Goal: Find specific page/section: Find specific page/section

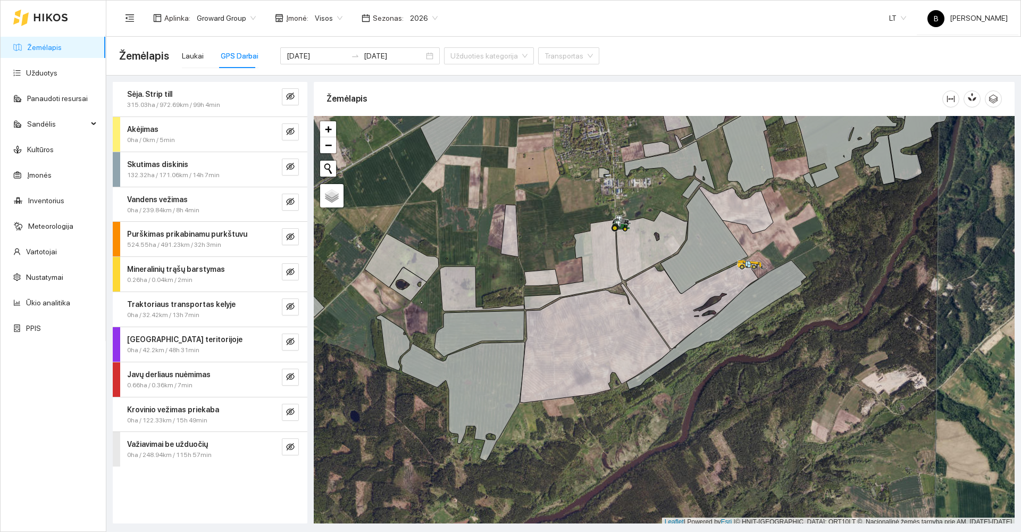
scroll to position [3, 0]
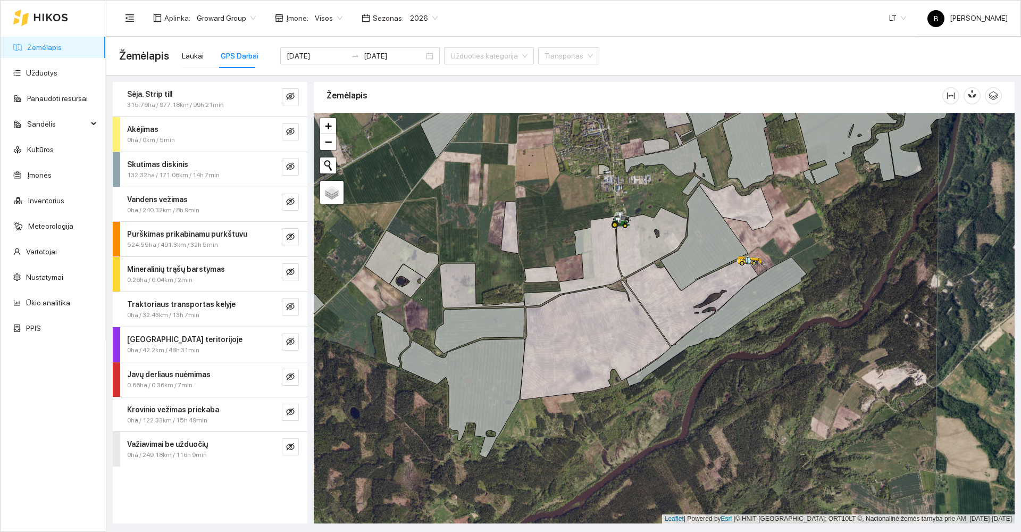
click at [54, 49] on link "Žemėlapis" at bounding box center [44, 47] width 35 height 9
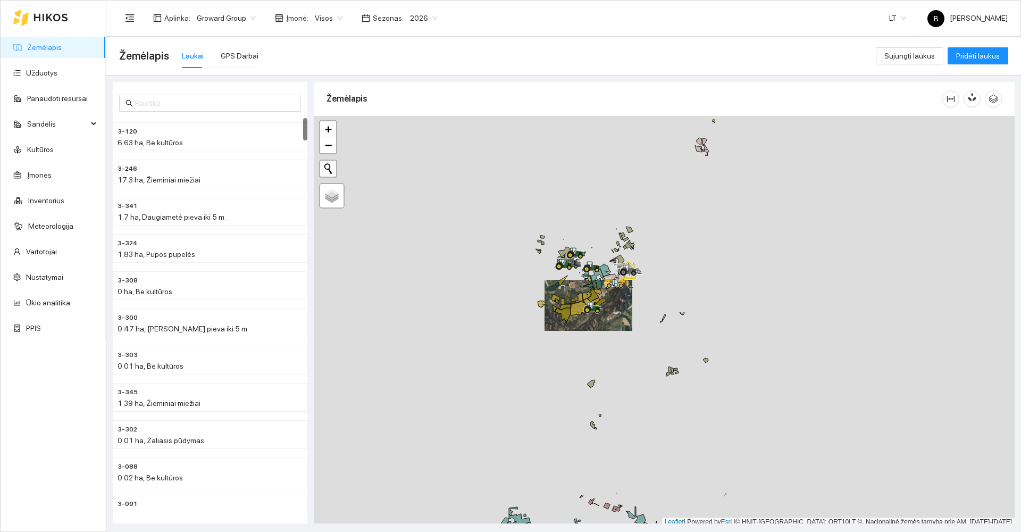
scroll to position [3, 0]
drag, startPoint x: 536, startPoint y: 439, endPoint x: 517, endPoint y: 342, distance: 98.5
click at [517, 342] on div at bounding box center [664, 318] width 701 height 410
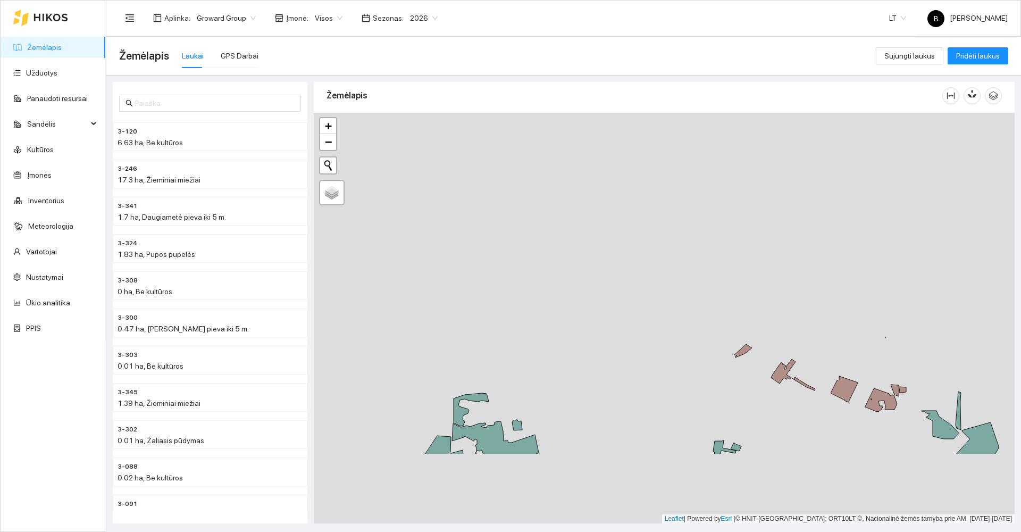
drag, startPoint x: 528, startPoint y: 425, endPoint x: 610, endPoint y: 255, distance: 189.3
click at [610, 257] on div at bounding box center [664, 318] width 701 height 410
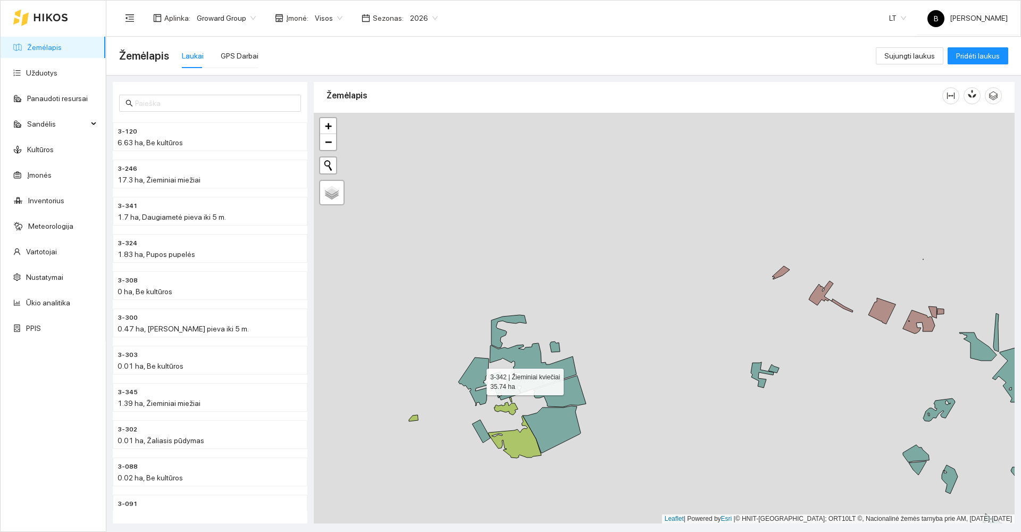
drag, startPoint x: 473, startPoint y: 377, endPoint x: 477, endPoint y: 388, distance: 11.7
click at [473, 377] on icon at bounding box center [473, 381] width 30 height 48
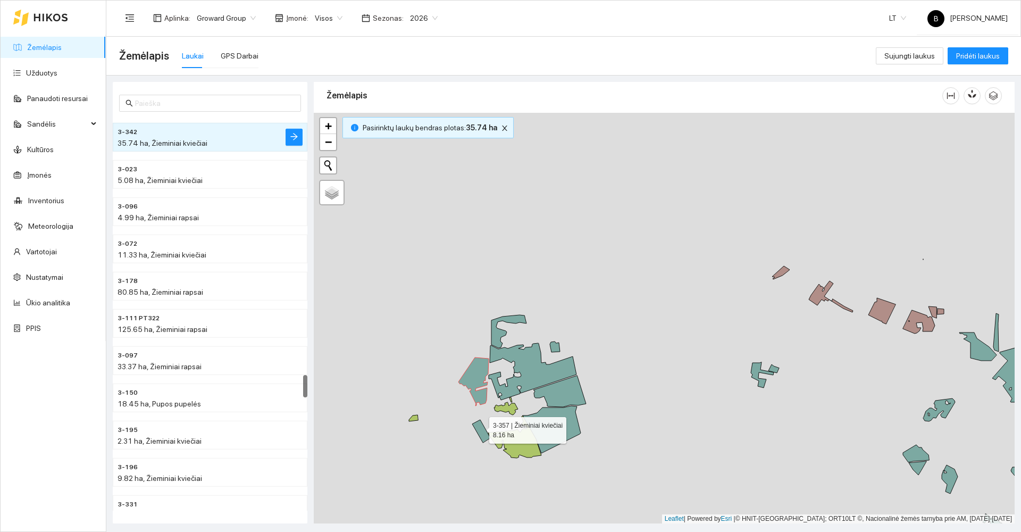
click at [480, 427] on icon at bounding box center [481, 430] width 18 height 23
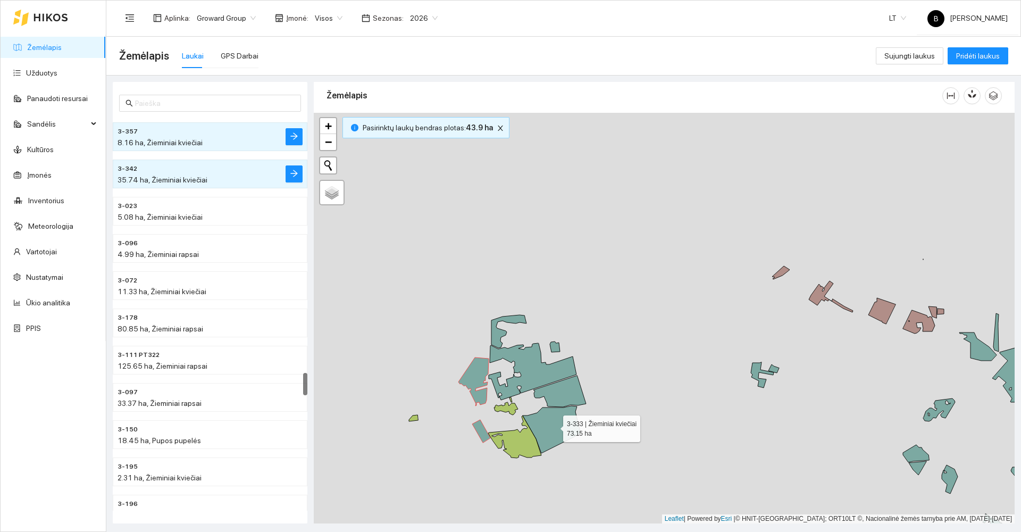
click at [551, 429] on icon at bounding box center [552, 429] width 58 height 47
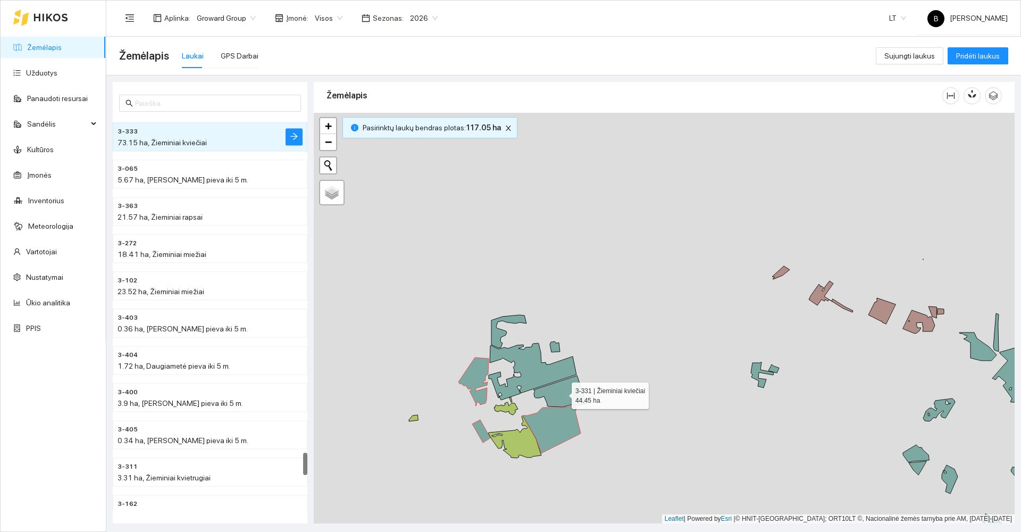
drag, startPoint x: 565, startPoint y: 391, endPoint x: 540, endPoint y: 377, distance: 29.0
click at [564, 390] on icon at bounding box center [559, 390] width 53 height 31
click at [532, 369] on icon at bounding box center [532, 370] width 88 height 57
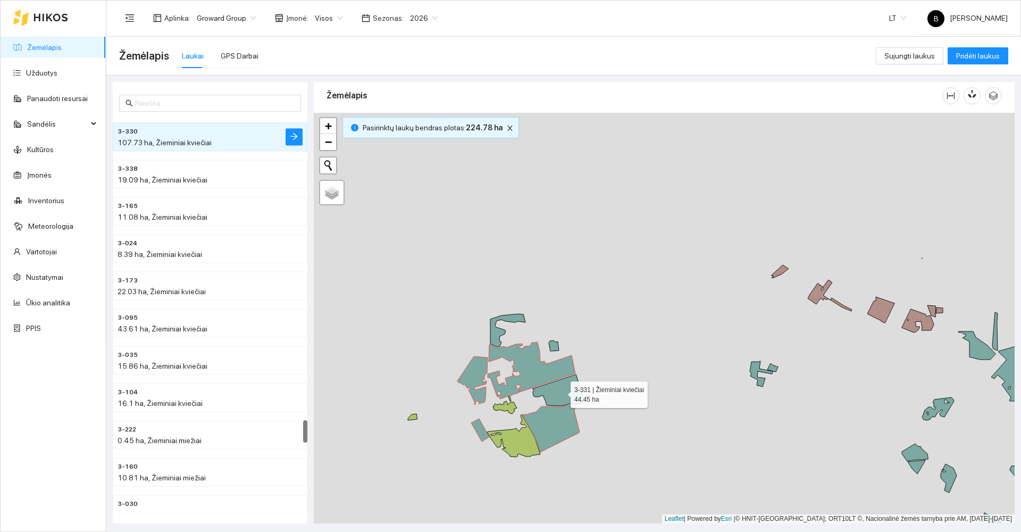
click at [555, 395] on icon at bounding box center [558, 389] width 53 height 31
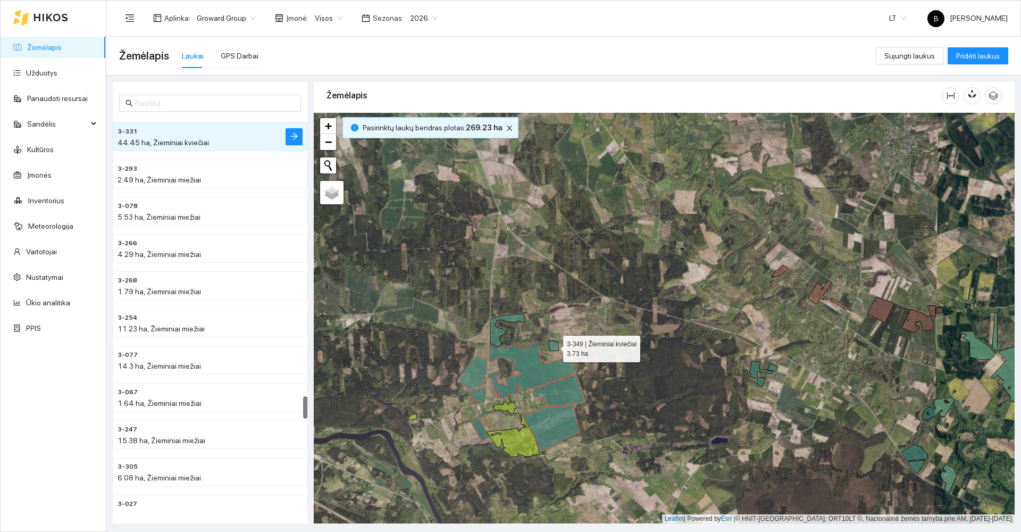
click at [555, 346] on icon at bounding box center [554, 345] width 10 height 11
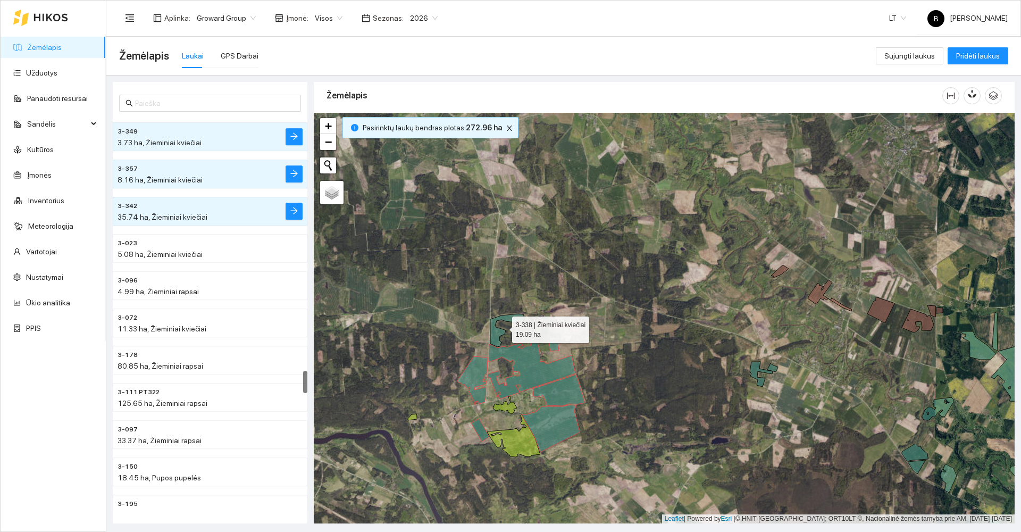
click at [499, 335] on icon at bounding box center [507, 330] width 35 height 33
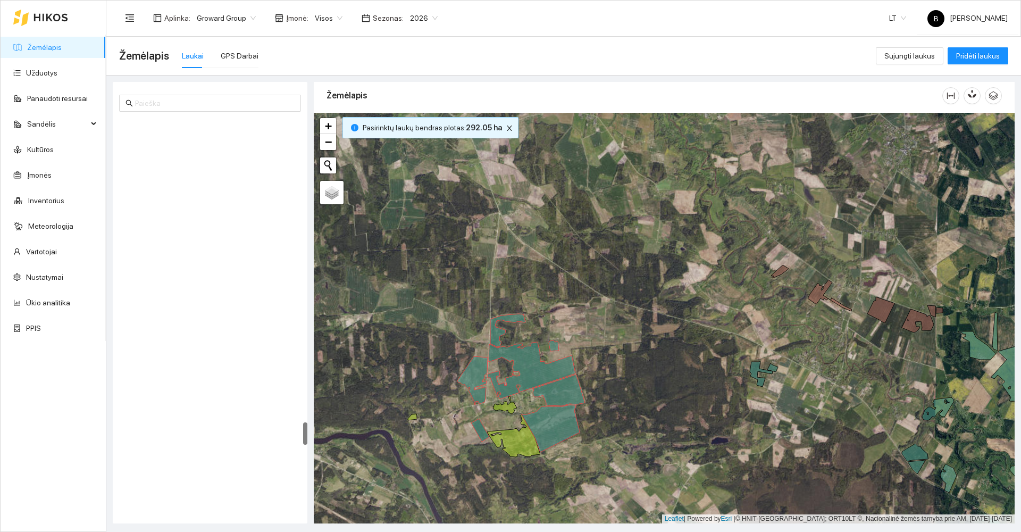
scroll to position [5236, 0]
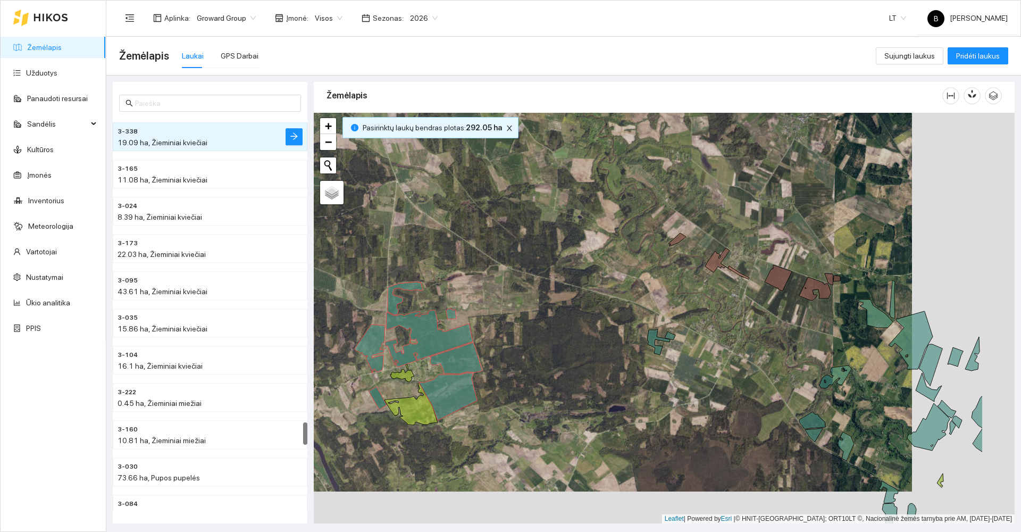
drag, startPoint x: 641, startPoint y: 380, endPoint x: 453, endPoint y: 338, distance: 192.4
click at [453, 338] on div at bounding box center [664, 318] width 701 height 410
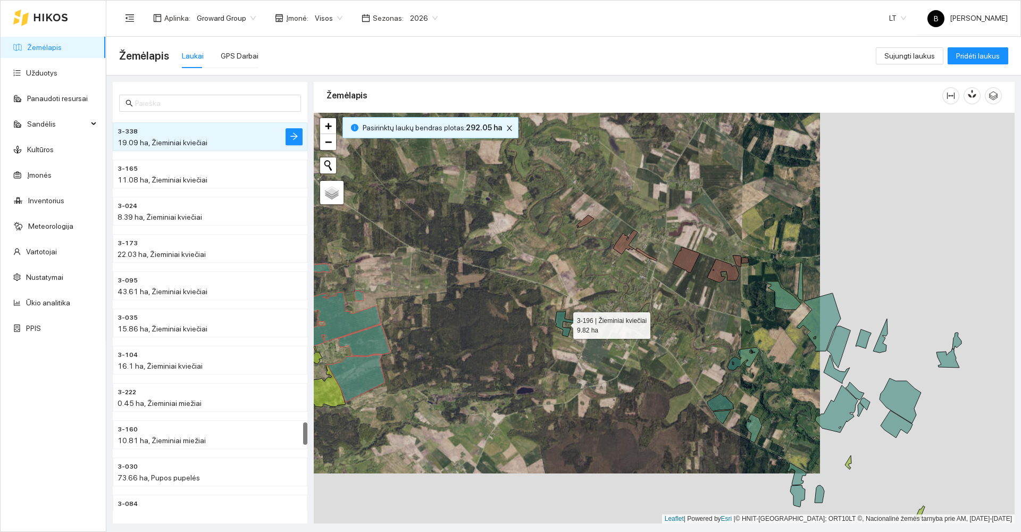
click at [561, 318] on icon at bounding box center [566, 324] width 23 height 26
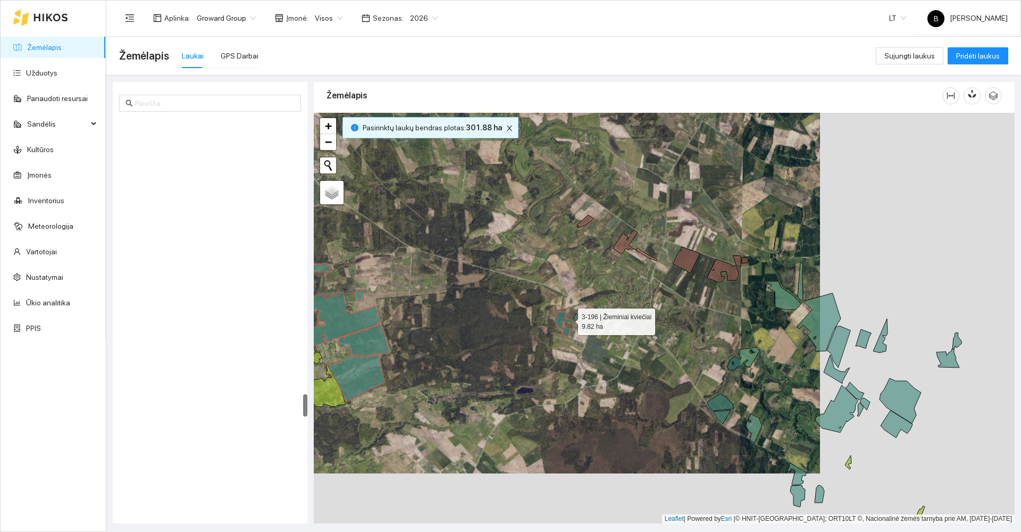
scroll to position [4752, 0]
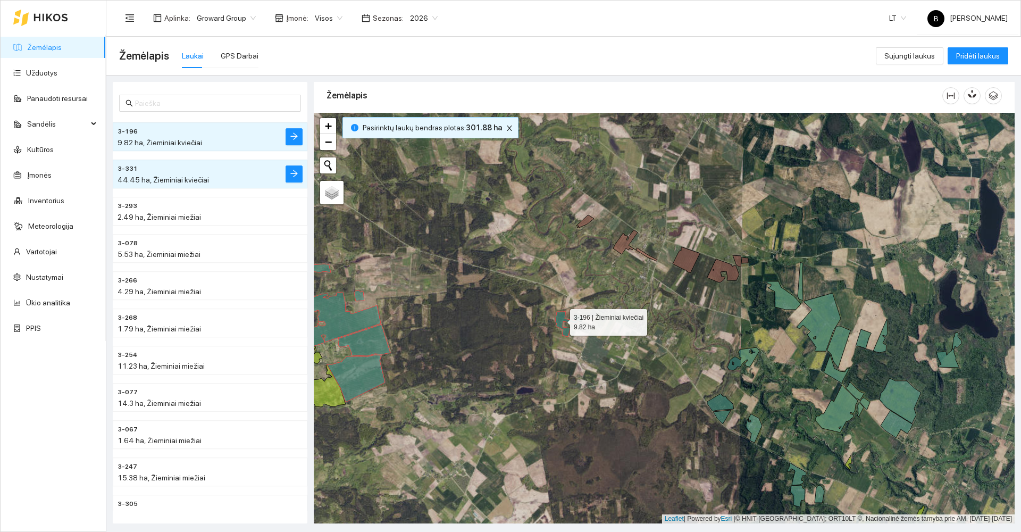
click at [560, 320] on icon at bounding box center [566, 324] width 23 height 26
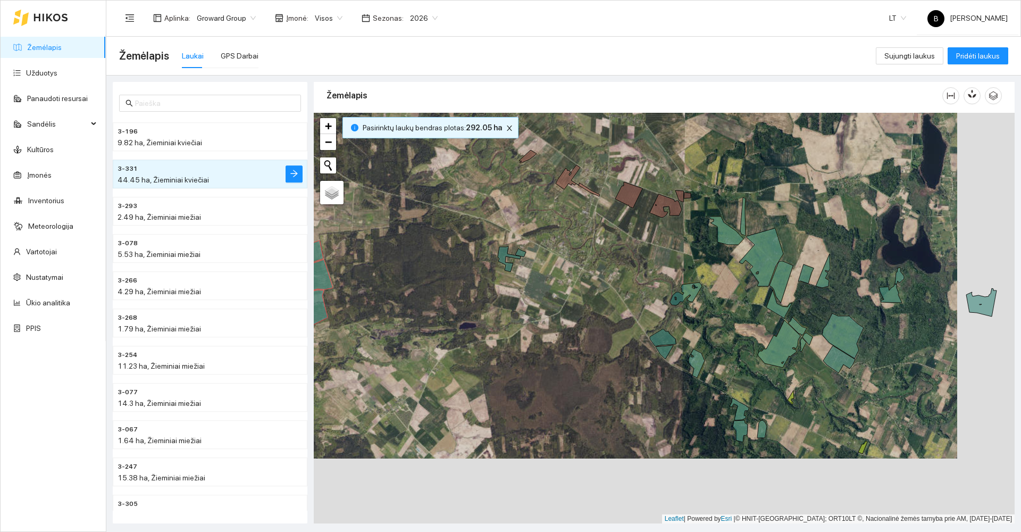
drag, startPoint x: 621, startPoint y: 374, endPoint x: 549, endPoint y: 297, distance: 104.9
click at [549, 297] on div at bounding box center [664, 318] width 701 height 410
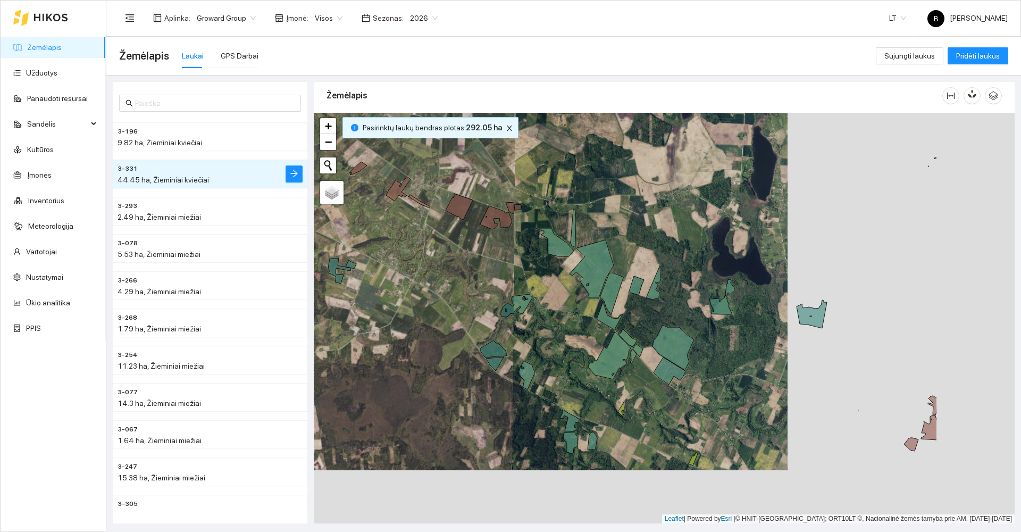
drag, startPoint x: 608, startPoint y: 342, endPoint x: 459, endPoint y: 368, distance: 150.6
click at [459, 368] on div at bounding box center [664, 318] width 701 height 410
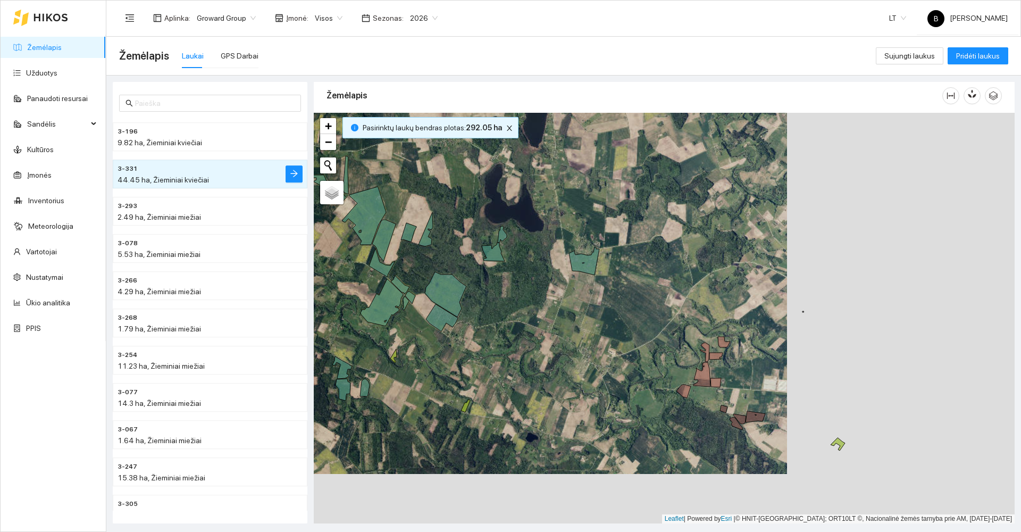
drag, startPoint x: 776, startPoint y: 357, endPoint x: 543, endPoint y: 301, distance: 239.3
click at [543, 301] on div at bounding box center [664, 318] width 701 height 410
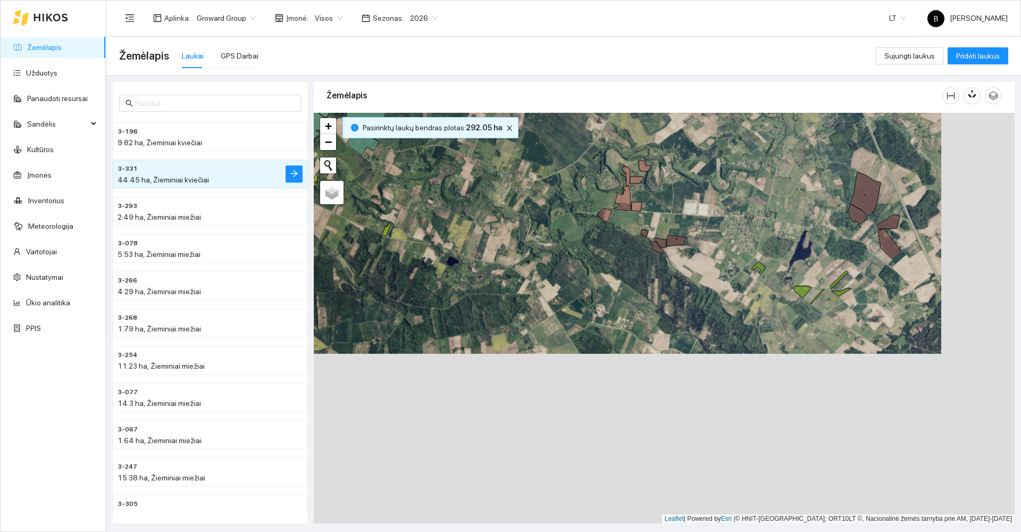
drag, startPoint x: 667, startPoint y: 426, endPoint x: 594, endPoint y: 263, distance: 178.5
click at [594, 263] on div at bounding box center [664, 318] width 701 height 410
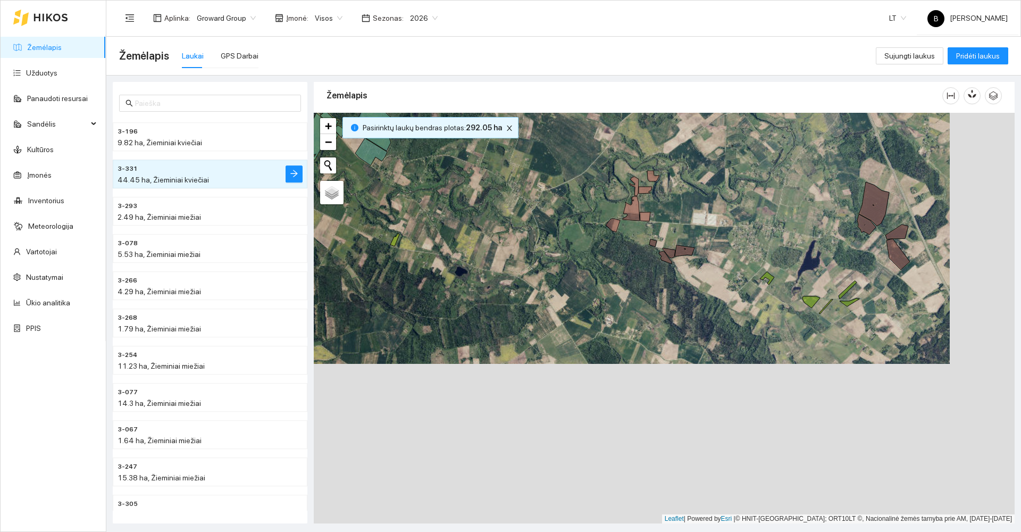
drag, startPoint x: 496, startPoint y: 268, endPoint x: 560, endPoint y: 380, distance: 128.9
click at [560, 380] on div at bounding box center [664, 318] width 701 height 410
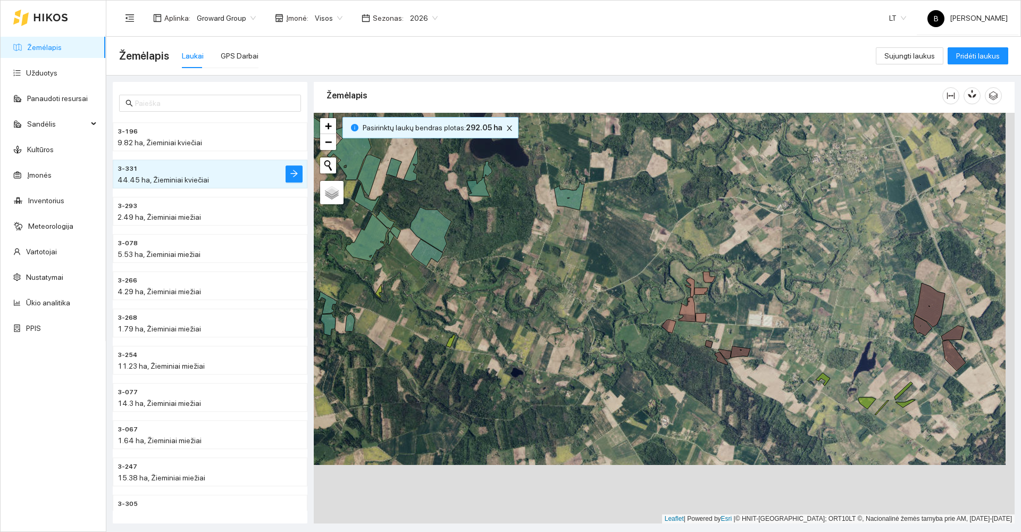
drag, startPoint x: 577, startPoint y: 275, endPoint x: 594, endPoint y: 372, distance: 98.9
click at [594, 372] on div at bounding box center [664, 318] width 701 height 410
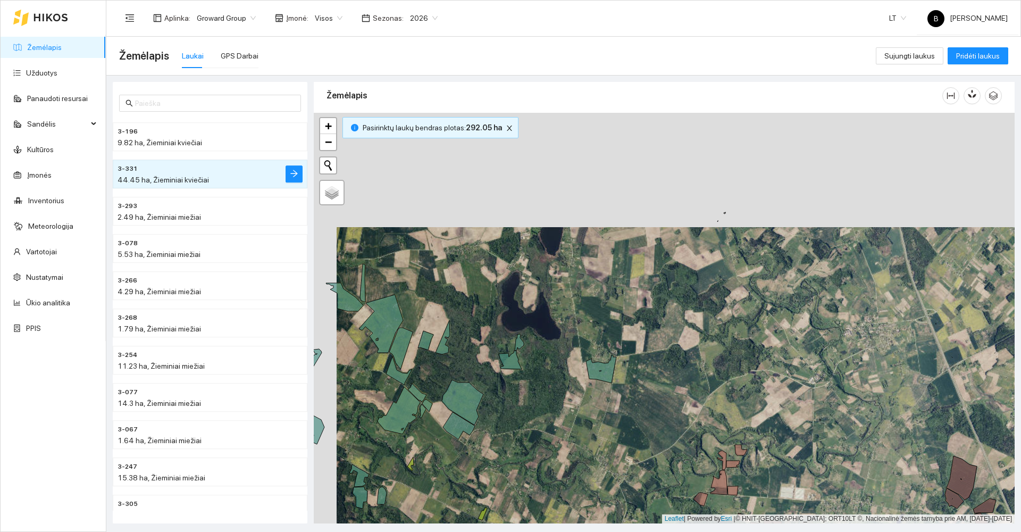
drag, startPoint x: 666, startPoint y: 360, endPoint x: 673, endPoint y: 404, distance: 44.2
click at [673, 404] on div at bounding box center [664, 318] width 701 height 410
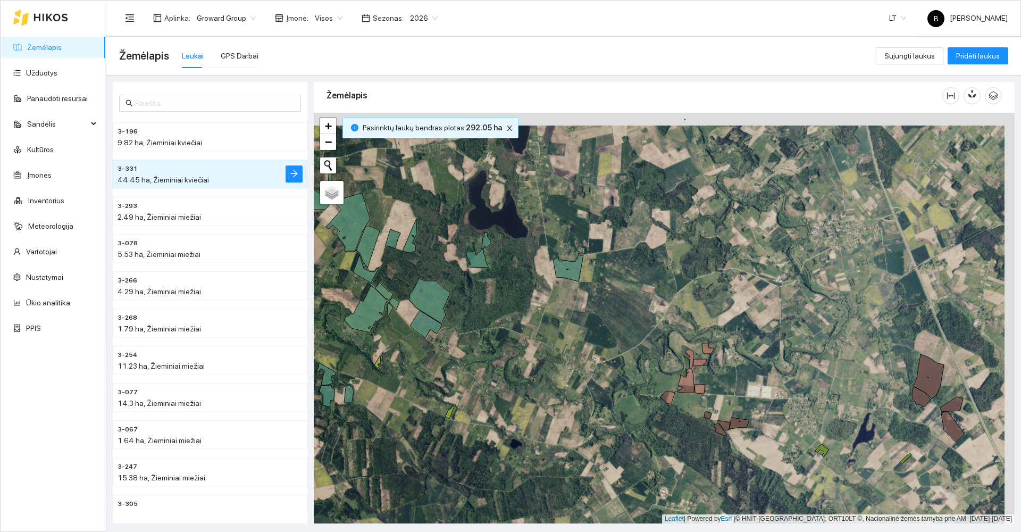
drag, startPoint x: 669, startPoint y: 351, endPoint x: 624, endPoint y: 251, distance: 110.2
click at [624, 252] on div at bounding box center [664, 318] width 701 height 410
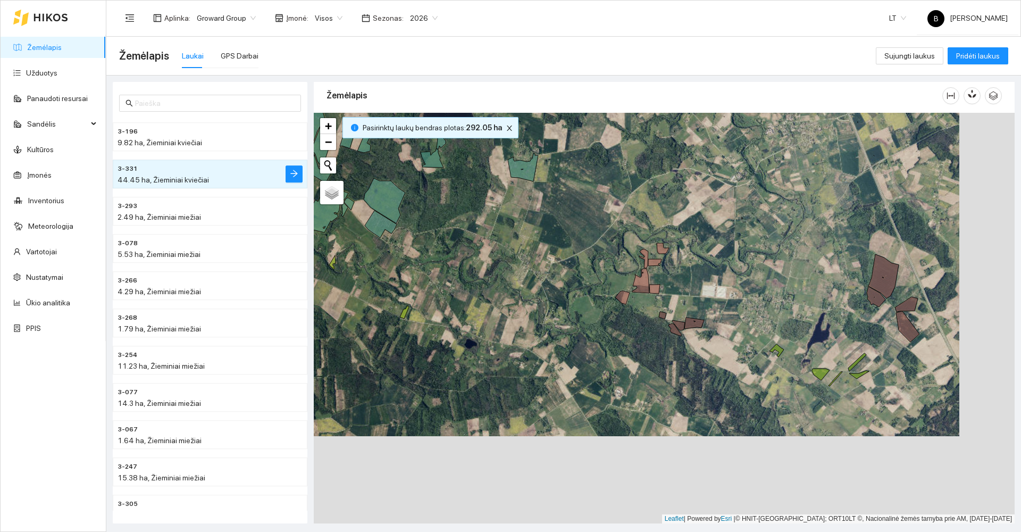
drag, startPoint x: 617, startPoint y: 338, endPoint x: 595, endPoint y: 280, distance: 61.7
click at [595, 284] on div at bounding box center [664, 318] width 701 height 410
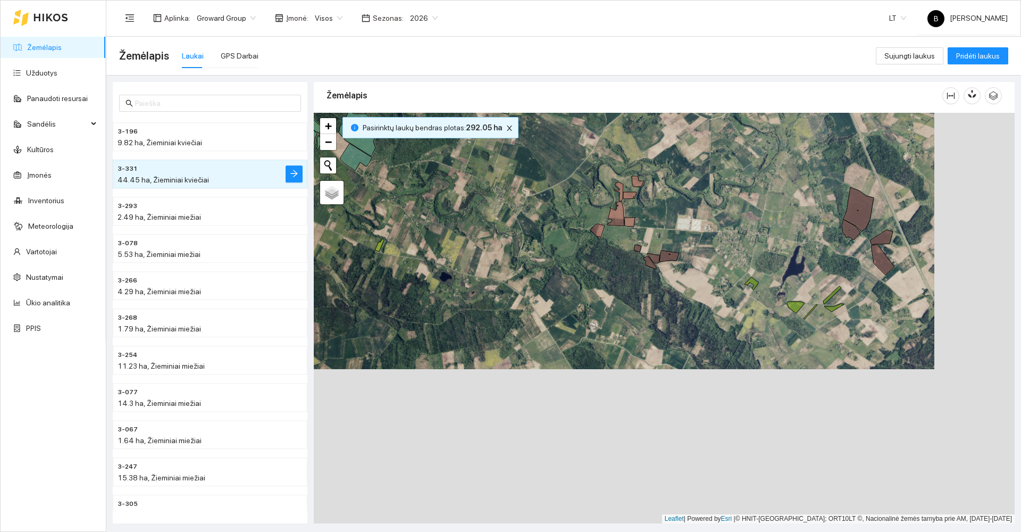
drag, startPoint x: 652, startPoint y: 329, endPoint x: 542, endPoint y: 275, distance: 122.0
click at [549, 280] on div at bounding box center [664, 318] width 701 height 410
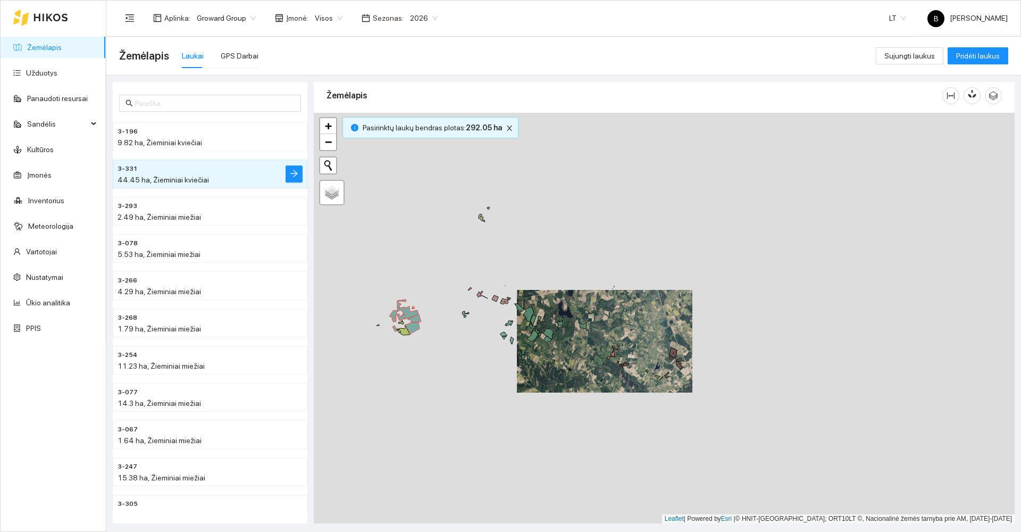
drag, startPoint x: 519, startPoint y: 256, endPoint x: 585, endPoint y: 355, distance: 118.6
click at [585, 355] on div at bounding box center [664, 318] width 701 height 410
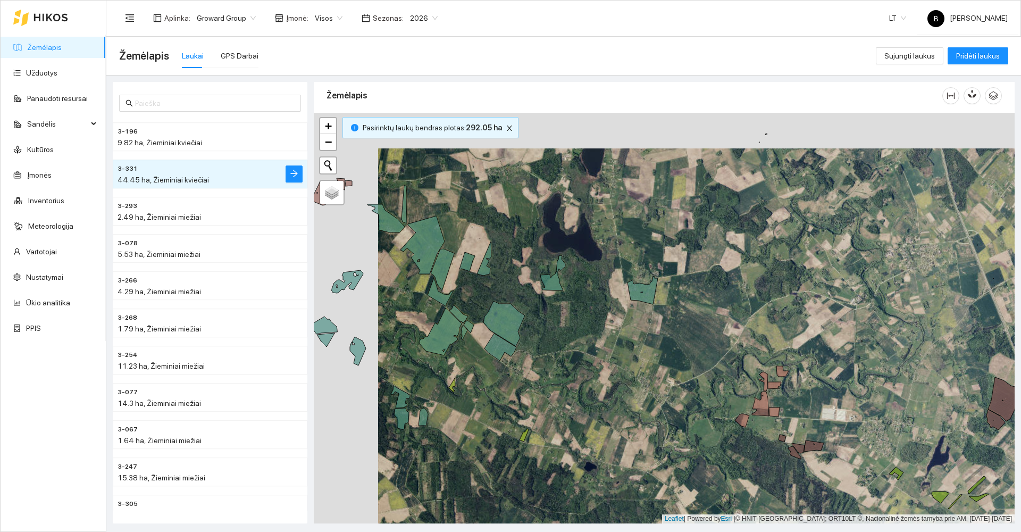
drag, startPoint x: 549, startPoint y: 308, endPoint x: 618, endPoint y: 356, distance: 84.4
click at [618, 356] on div at bounding box center [664, 318] width 701 height 410
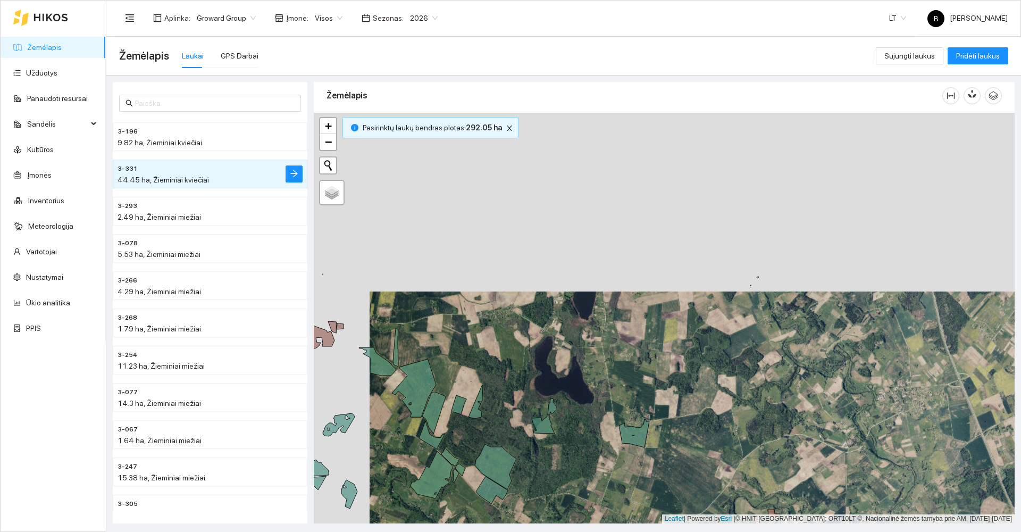
drag, startPoint x: 585, startPoint y: 339, endPoint x: 556, endPoint y: 473, distance: 136.5
click at [556, 473] on div at bounding box center [664, 318] width 701 height 410
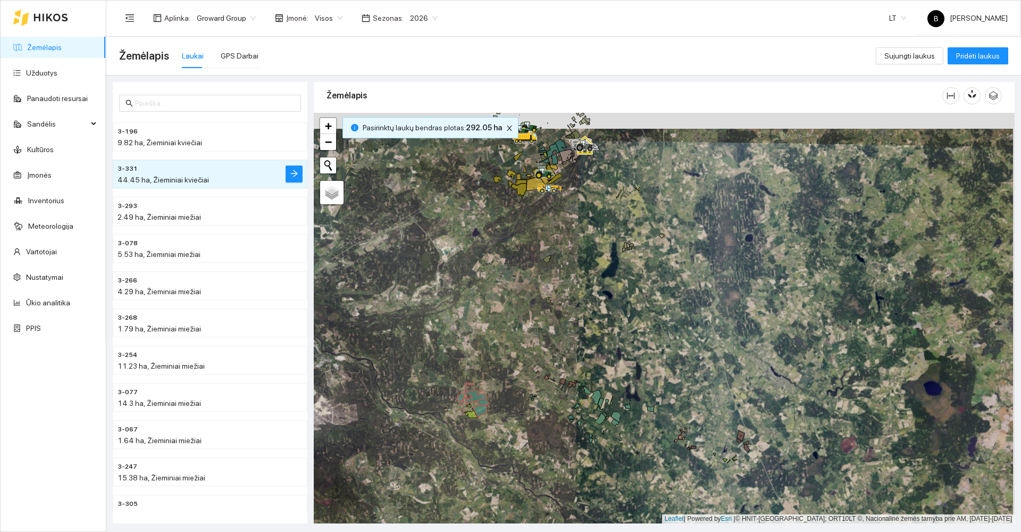
drag, startPoint x: 637, startPoint y: 313, endPoint x: 618, endPoint y: 401, distance: 90.7
click at [618, 401] on div at bounding box center [664, 318] width 701 height 410
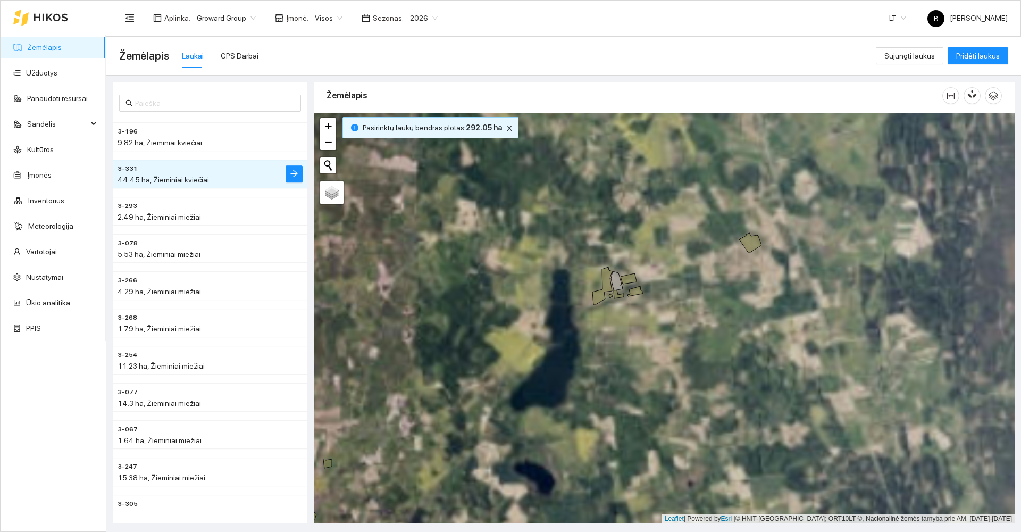
drag, startPoint x: 612, startPoint y: 305, endPoint x: 644, endPoint y: 439, distance: 137.7
click at [646, 441] on div at bounding box center [664, 318] width 701 height 410
click at [597, 295] on icon at bounding box center [602, 286] width 20 height 38
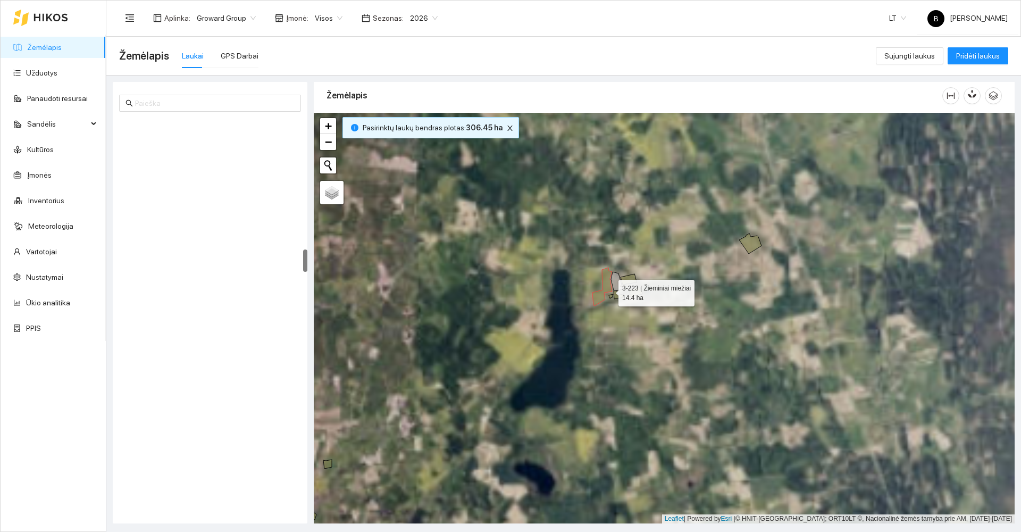
scroll to position [2265, 0]
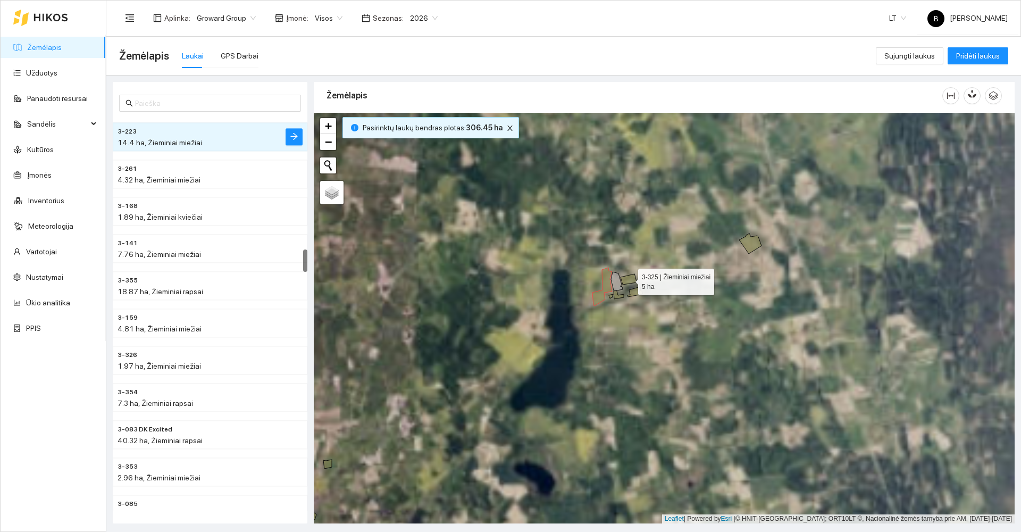
click at [628, 279] on icon at bounding box center [628, 279] width 16 height 11
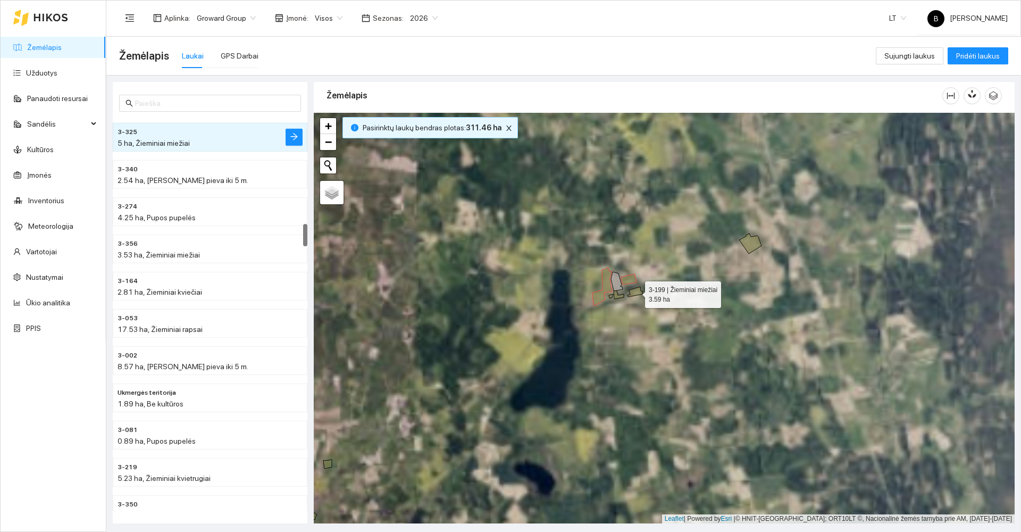
click at [632, 290] on icon at bounding box center [634, 292] width 15 height 10
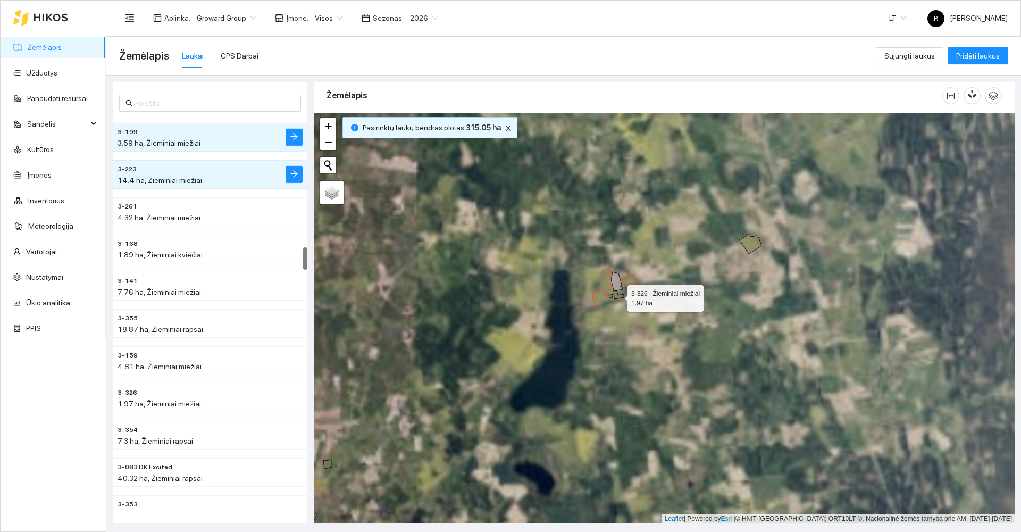
click at [615, 294] on icon at bounding box center [619, 295] width 10 height 8
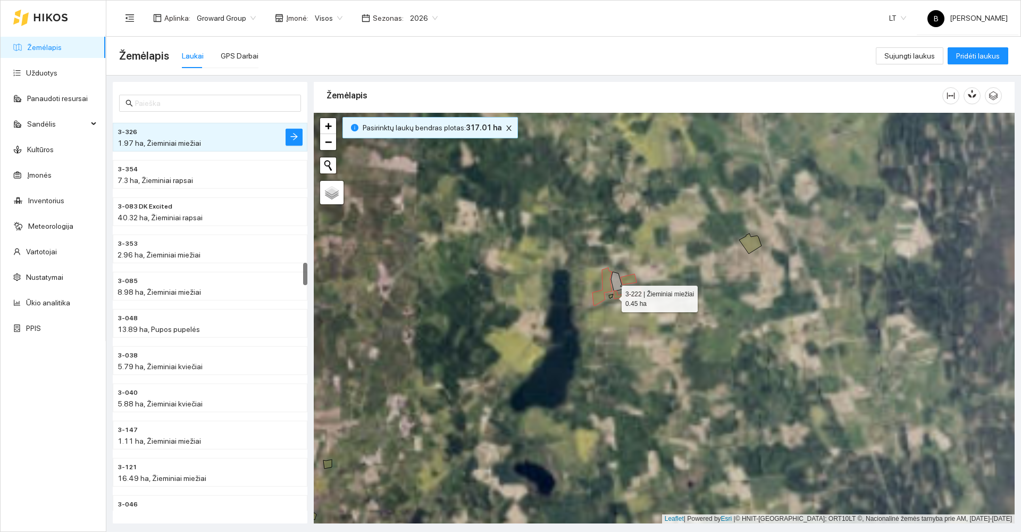
click at [612, 296] on icon at bounding box center [611, 296] width 4 height 4
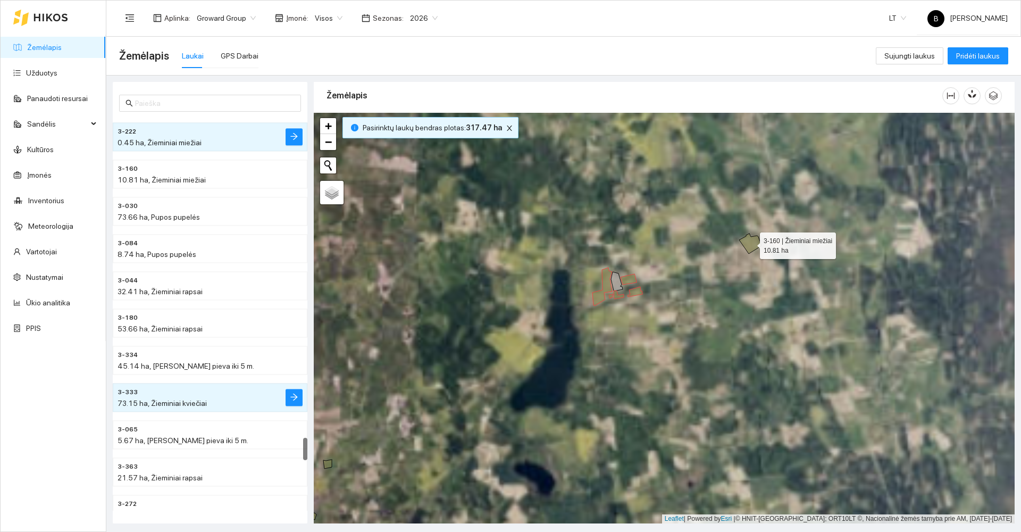
click at [747, 244] on icon at bounding box center [750, 243] width 22 height 20
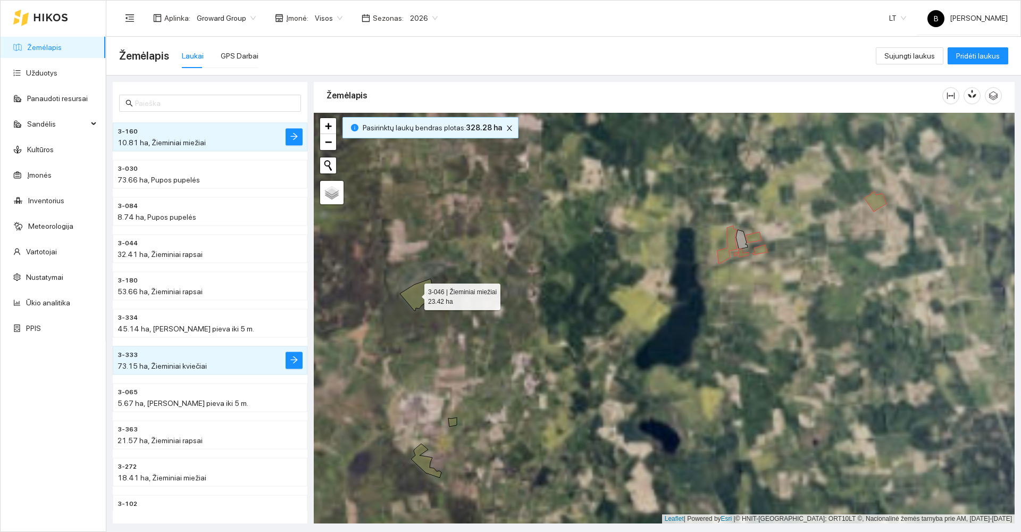
click at [416, 295] on icon at bounding box center [416, 295] width 33 height 32
click at [424, 305] on icon at bounding box center [417, 295] width 33 height 32
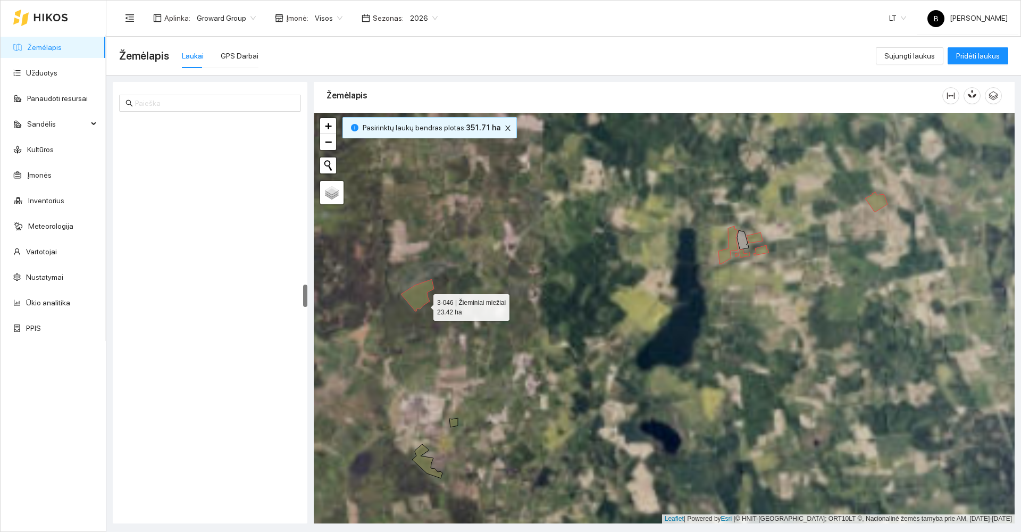
scroll to position [2861, 0]
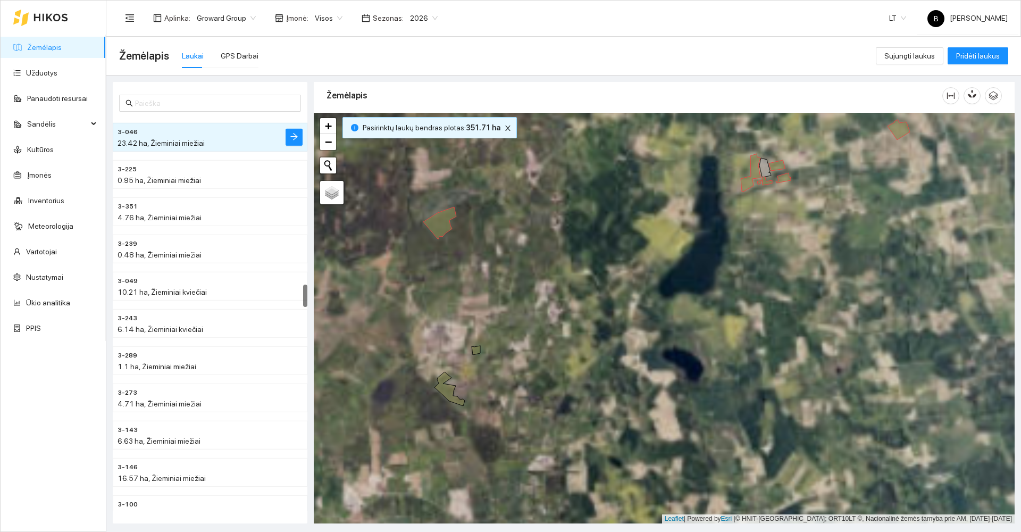
drag, startPoint x: 475, startPoint y: 381, endPoint x: 517, endPoint y: 271, distance: 117.5
click at [517, 274] on div at bounding box center [664, 318] width 701 height 410
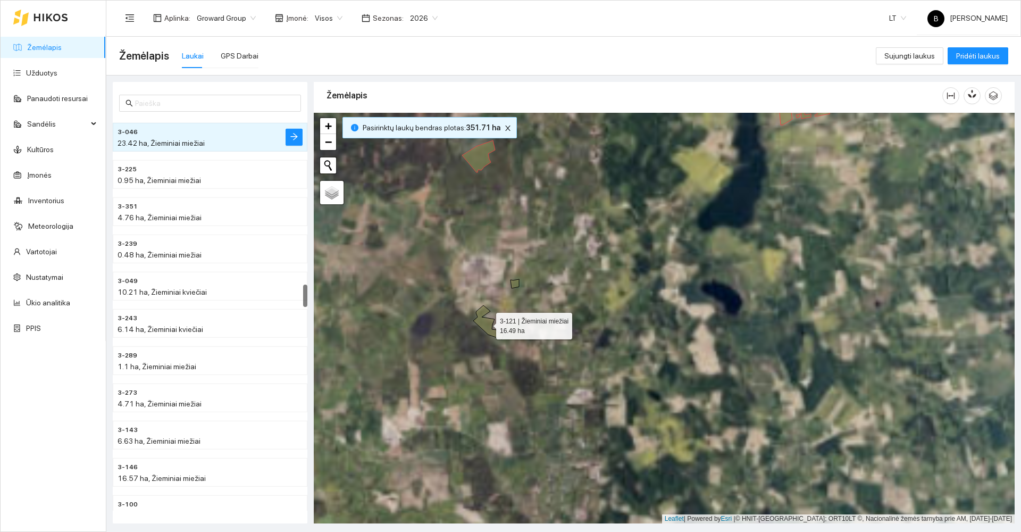
click at [482, 326] on icon at bounding box center [488, 322] width 30 height 34
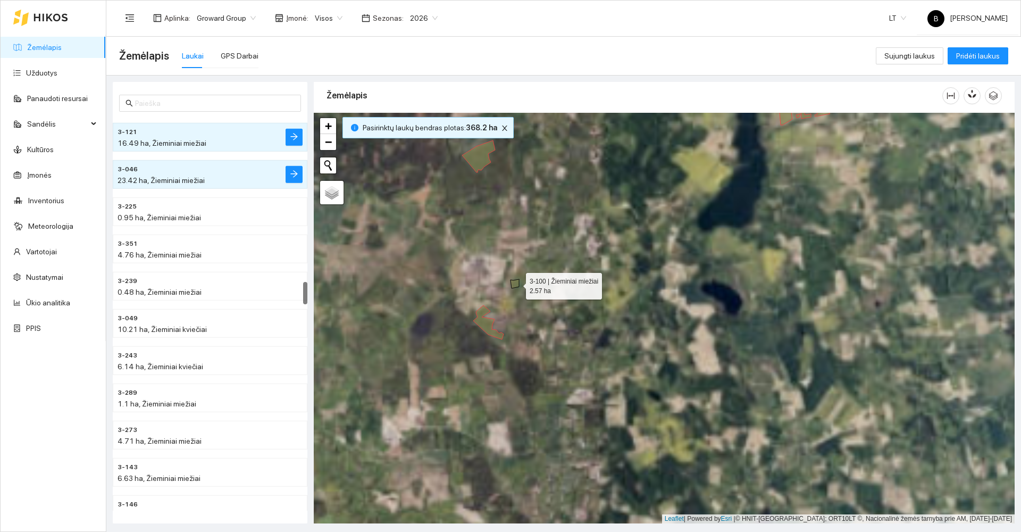
click at [516, 283] on icon at bounding box center [514, 283] width 9 height 9
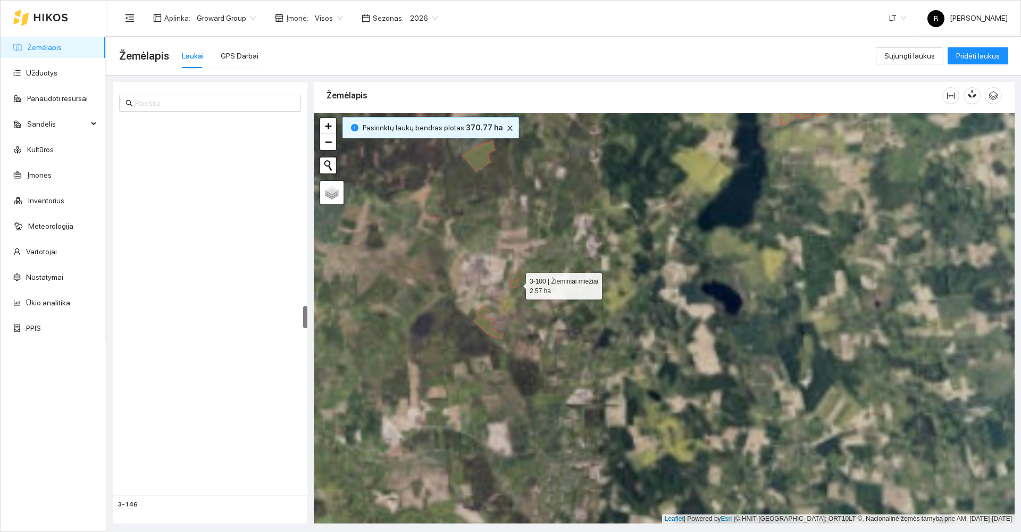
scroll to position [3234, 0]
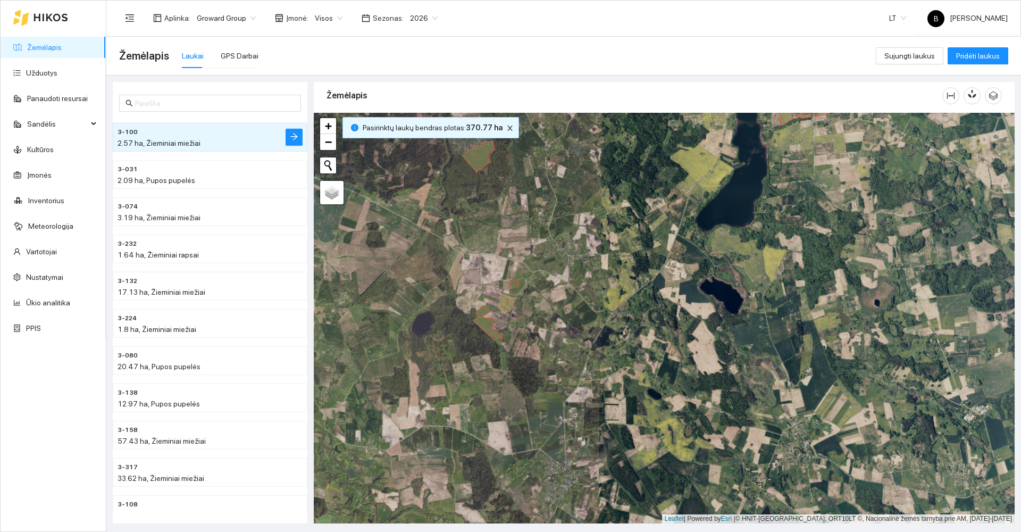
click at [520, 62] on div "Žemėlapis Laukai GPS Darbai" at bounding box center [497, 56] width 757 height 34
click at [506, 128] on icon "close" at bounding box center [509, 127] width 7 height 7
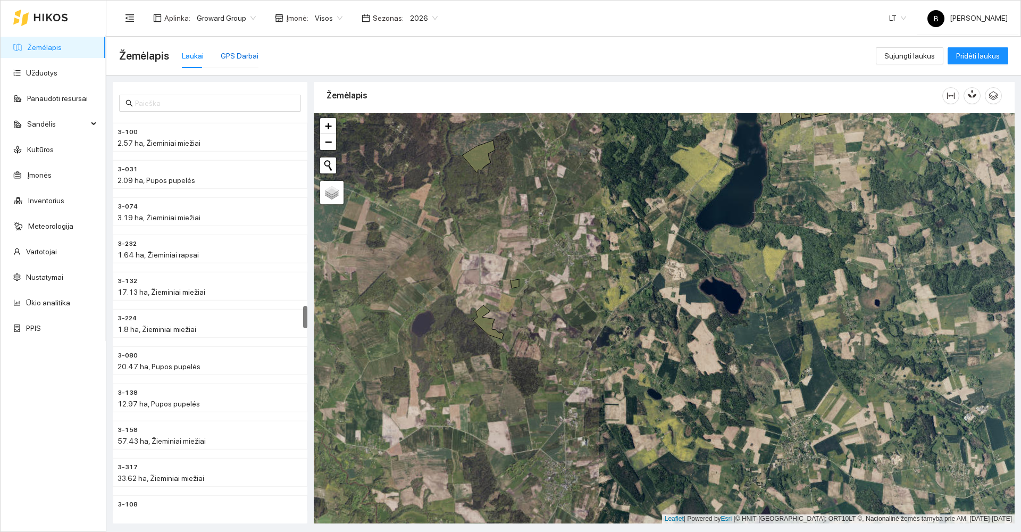
click at [241, 53] on div "GPS Darbai" at bounding box center [240, 56] width 38 height 12
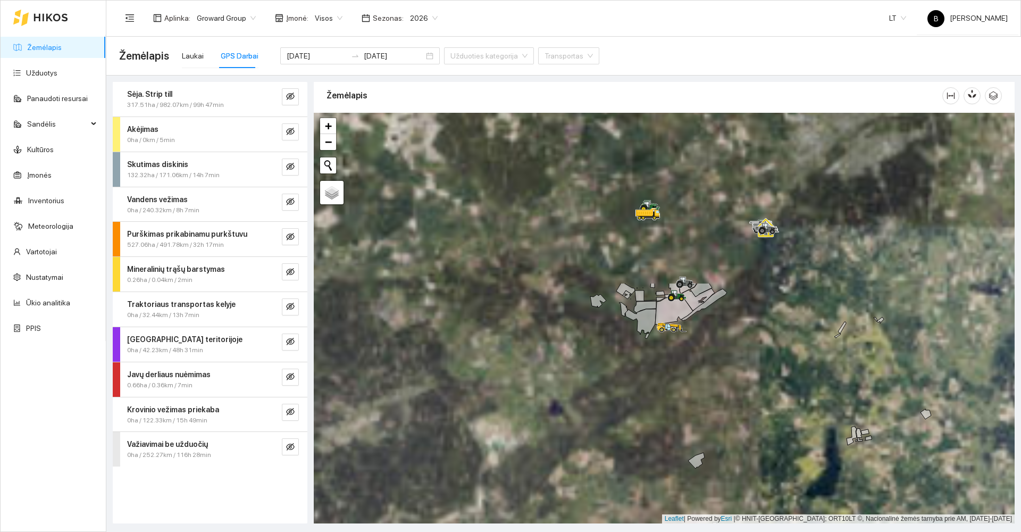
drag, startPoint x: 538, startPoint y: 258, endPoint x: 460, endPoint y: 431, distance: 188.9
click at [461, 432] on div at bounding box center [664, 318] width 701 height 410
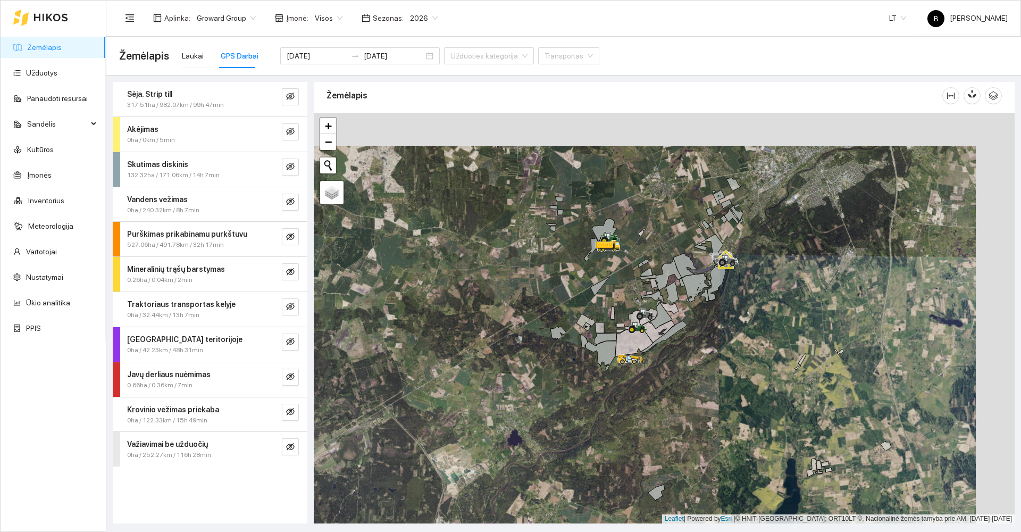
drag, startPoint x: 493, startPoint y: 402, endPoint x: 464, endPoint y: 423, distance: 35.1
click at [464, 424] on div at bounding box center [664, 318] width 701 height 410
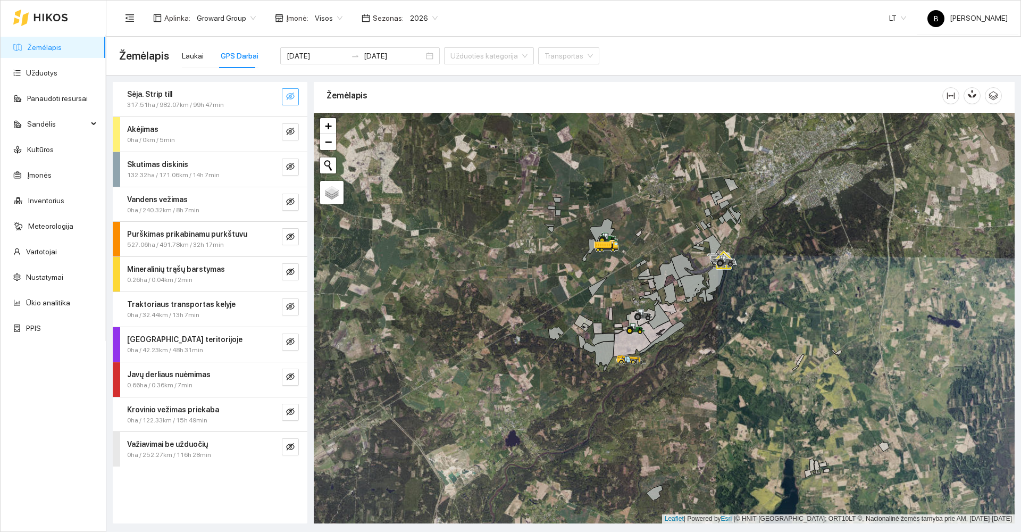
click at [291, 94] on icon "eye-invisible" at bounding box center [290, 96] width 9 height 9
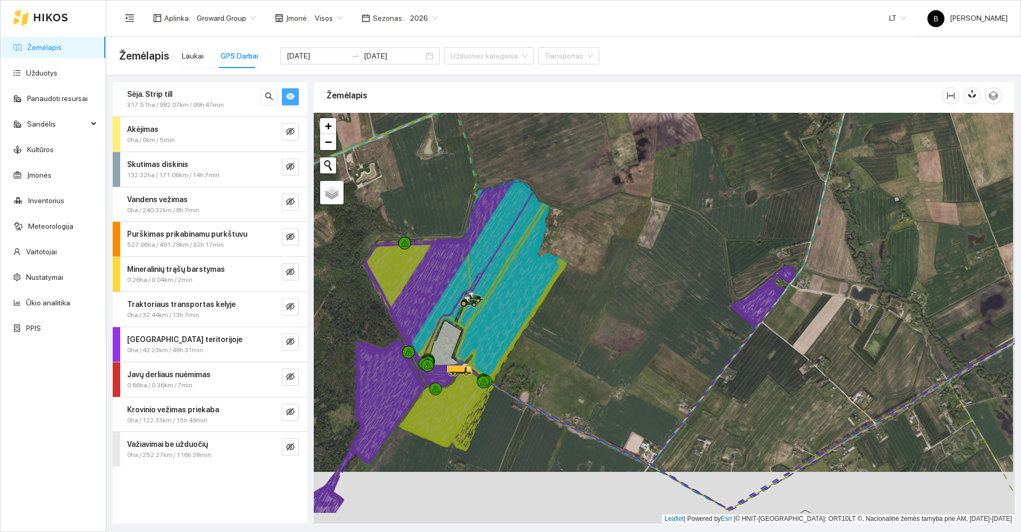
drag, startPoint x: 624, startPoint y: 324, endPoint x: 604, endPoint y: 238, distance: 88.5
click at [606, 239] on div at bounding box center [664, 318] width 701 height 410
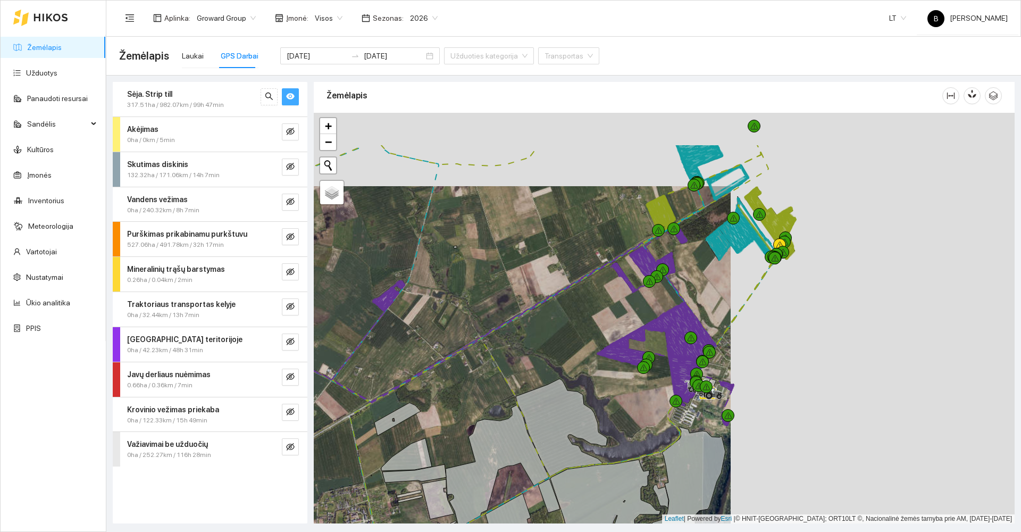
drag, startPoint x: 685, startPoint y: 348, endPoint x: 700, endPoint y: 357, distance: 17.1
click at [574, 374] on div at bounding box center [664, 318] width 701 height 410
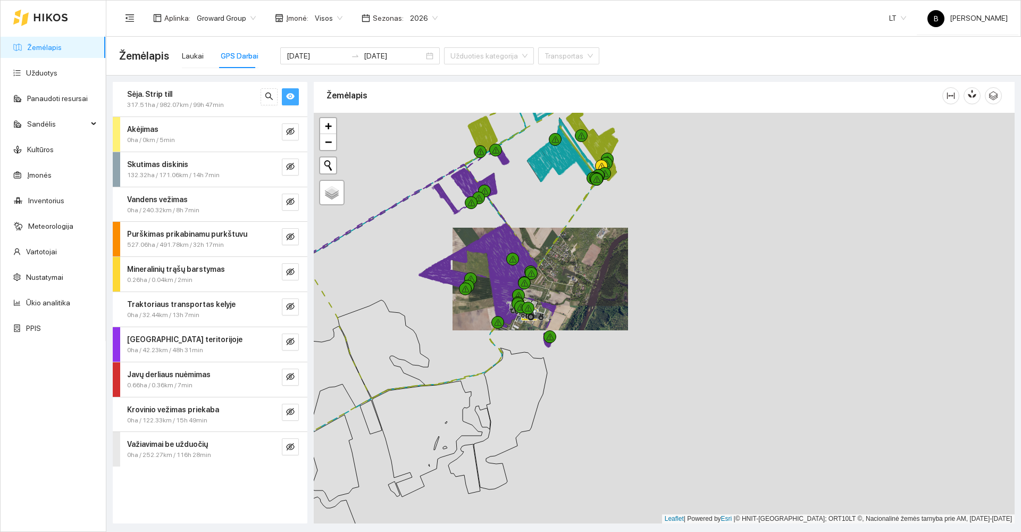
drag, startPoint x: 382, startPoint y: 328, endPoint x: 571, endPoint y: 264, distance: 199.6
click at [571, 264] on div at bounding box center [664, 318] width 701 height 410
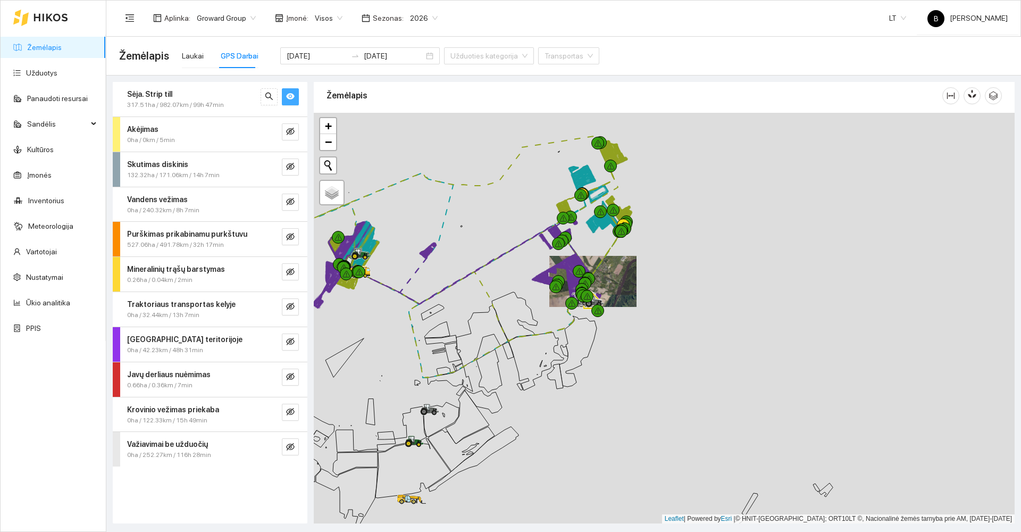
drag, startPoint x: 378, startPoint y: 323, endPoint x: 433, endPoint y: 400, distance: 94.1
click at [434, 402] on div at bounding box center [664, 318] width 701 height 410
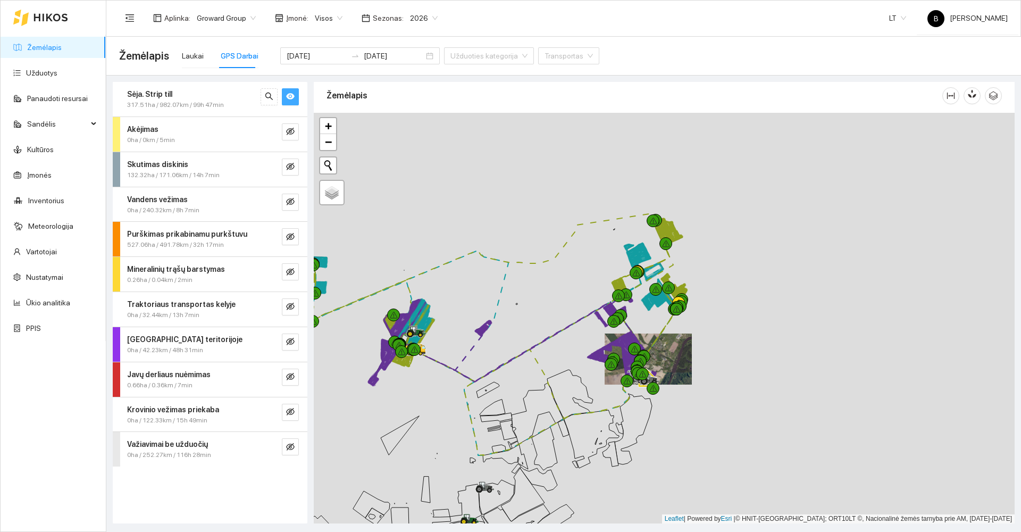
drag, startPoint x: 358, startPoint y: 313, endPoint x: 434, endPoint y: 275, distance: 85.1
click at [436, 275] on div at bounding box center [664, 318] width 701 height 410
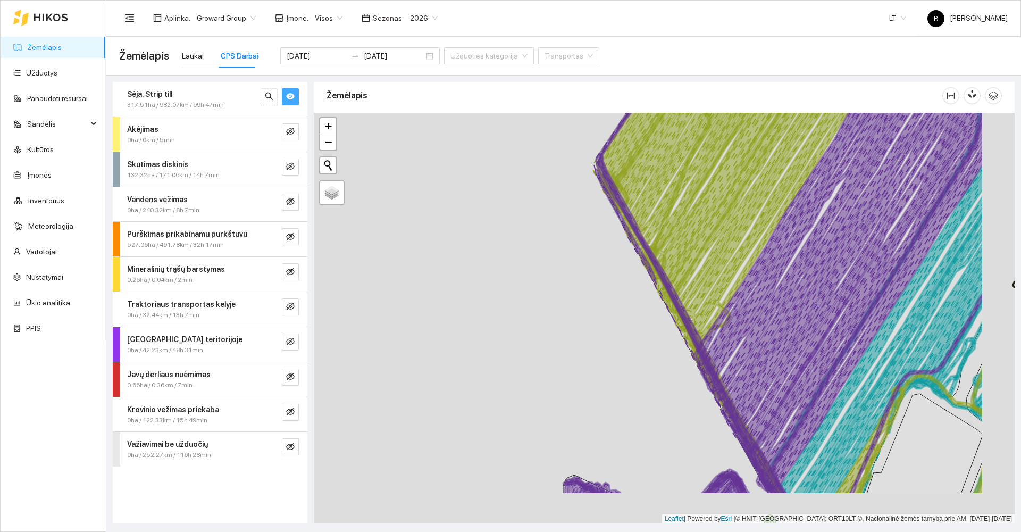
drag, startPoint x: 500, startPoint y: 315, endPoint x: 391, endPoint y: 237, distance: 133.8
click at [393, 239] on div at bounding box center [664, 318] width 701 height 410
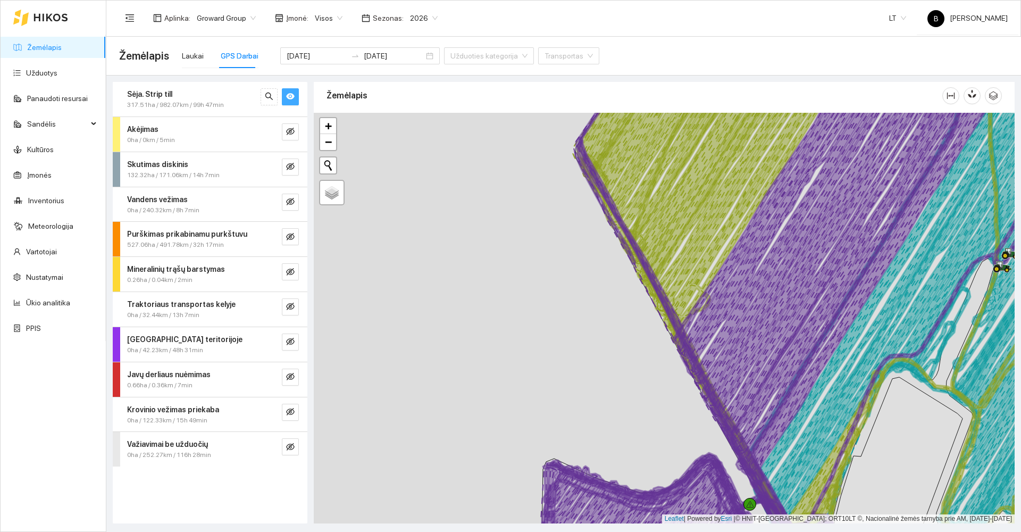
drag, startPoint x: 576, startPoint y: 263, endPoint x: 405, endPoint y: 158, distance: 200.2
click at [410, 161] on div at bounding box center [664, 318] width 701 height 410
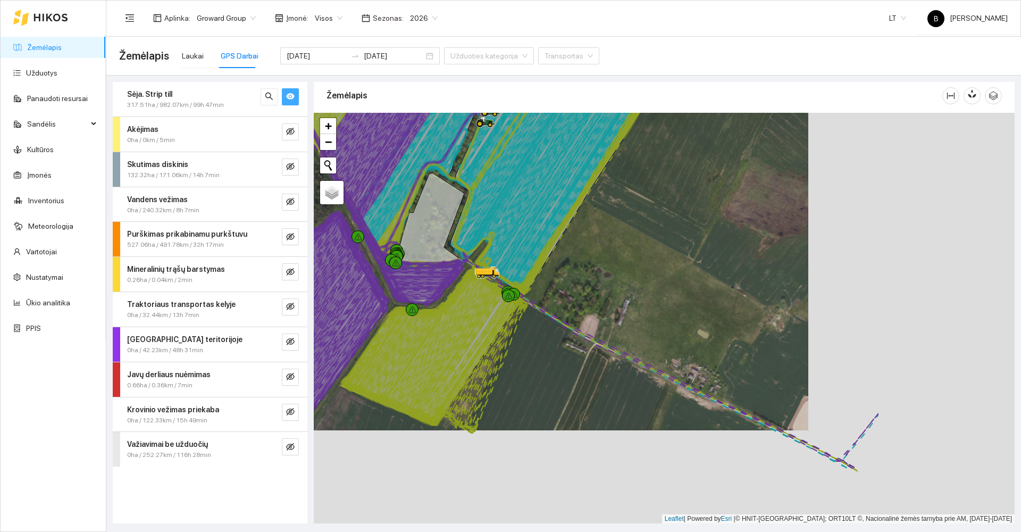
drag, startPoint x: 846, startPoint y: 349, endPoint x: 601, endPoint y: 233, distance: 271.3
click at [607, 236] on div at bounding box center [664, 318] width 701 height 410
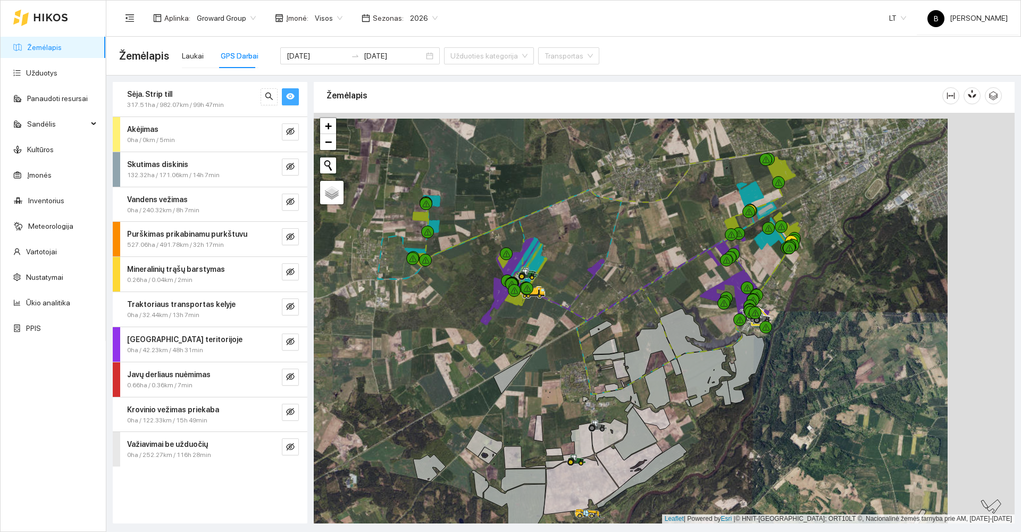
drag, startPoint x: 773, startPoint y: 322, endPoint x: 681, endPoint y: 333, distance: 93.1
click at [681, 333] on div at bounding box center [664, 318] width 701 height 410
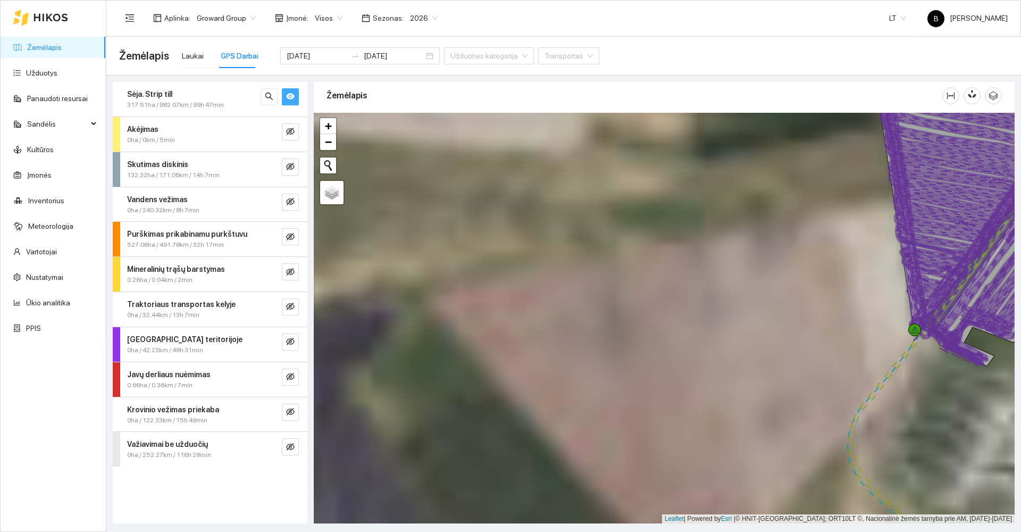
drag, startPoint x: 740, startPoint y: 297, endPoint x: 573, endPoint y: 307, distance: 167.2
click at [573, 307] on div at bounding box center [664, 318] width 701 height 410
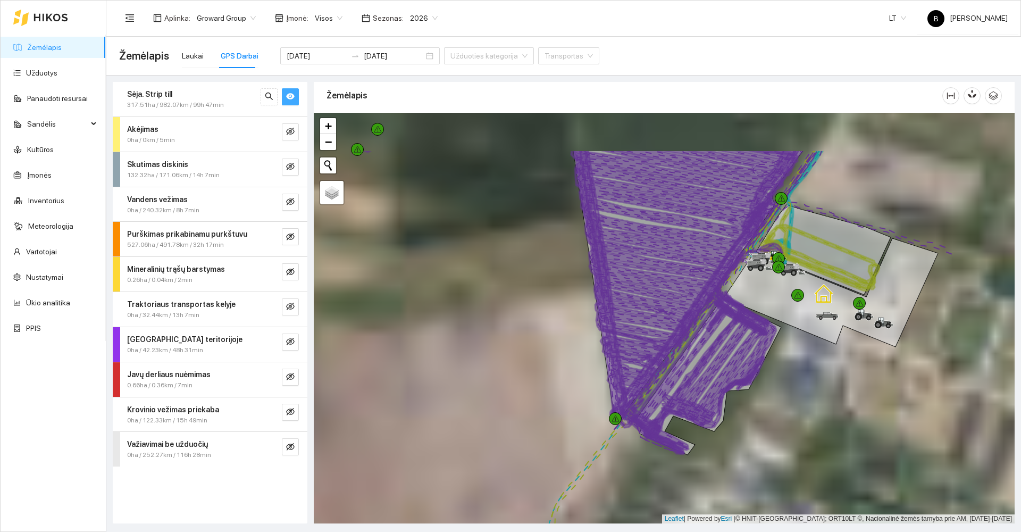
drag, startPoint x: 496, startPoint y: 327, endPoint x: 482, endPoint y: 339, distance: 18.5
click at [482, 339] on div at bounding box center [664, 318] width 701 height 410
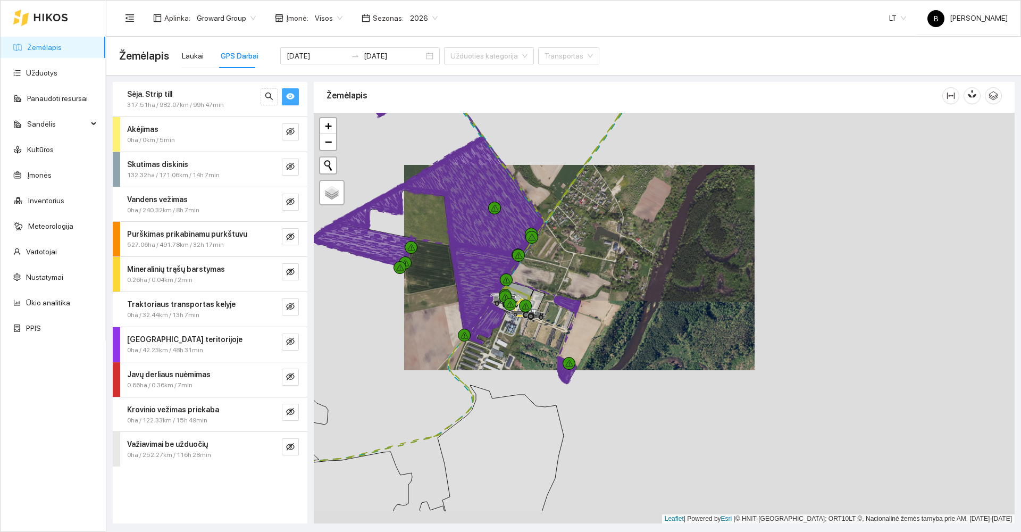
drag, startPoint x: 386, startPoint y: 391, endPoint x: 448, endPoint y: 330, distance: 86.5
click at [445, 333] on div at bounding box center [664, 318] width 701 height 410
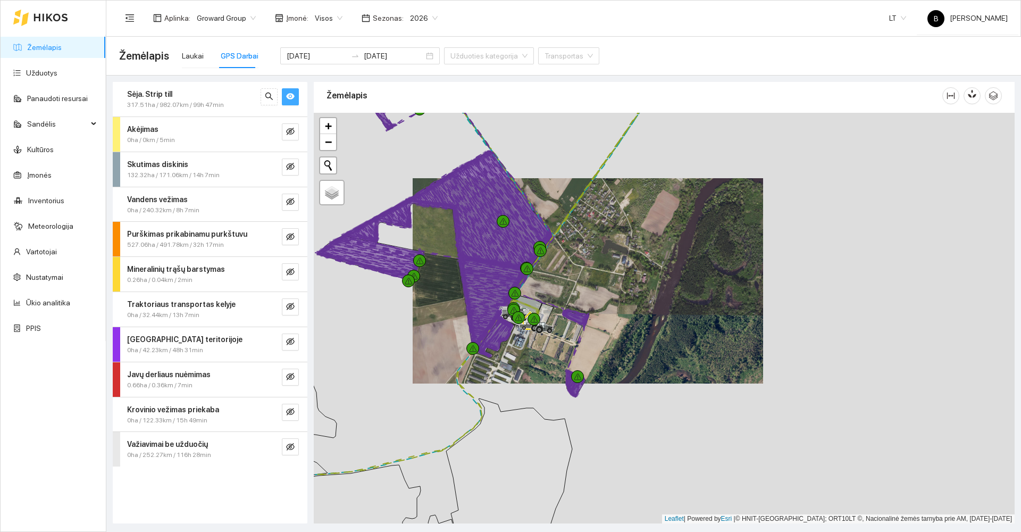
drag, startPoint x: 383, startPoint y: 299, endPoint x: 406, endPoint y: 360, distance: 65.1
click at [406, 360] on div at bounding box center [664, 318] width 701 height 410
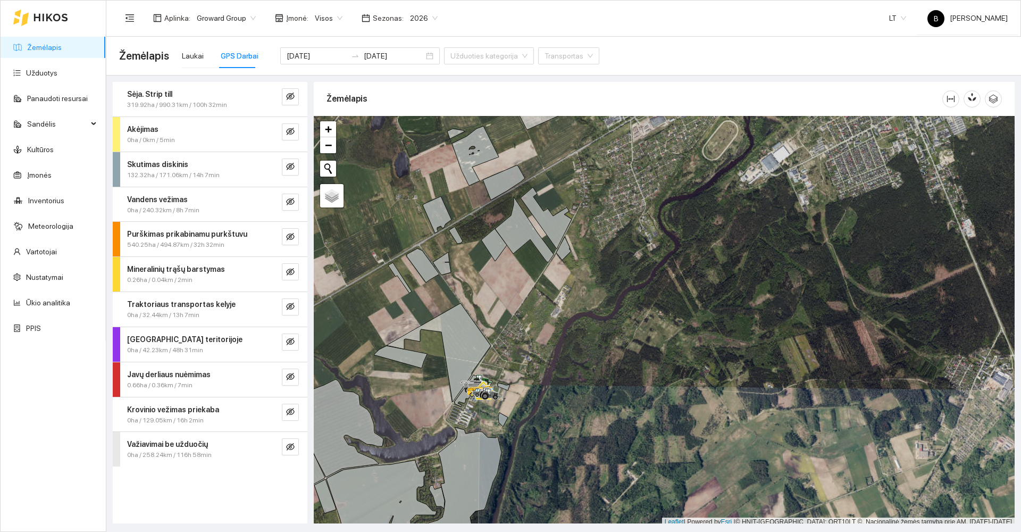
scroll to position [3, 0]
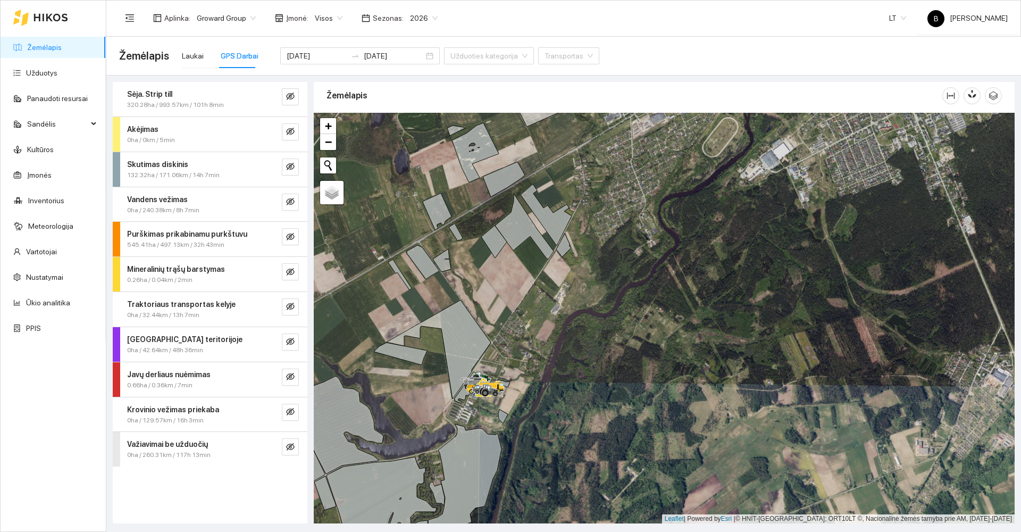
click at [753, 165] on div at bounding box center [664, 318] width 701 height 410
